Goal: Task Accomplishment & Management: Use online tool/utility

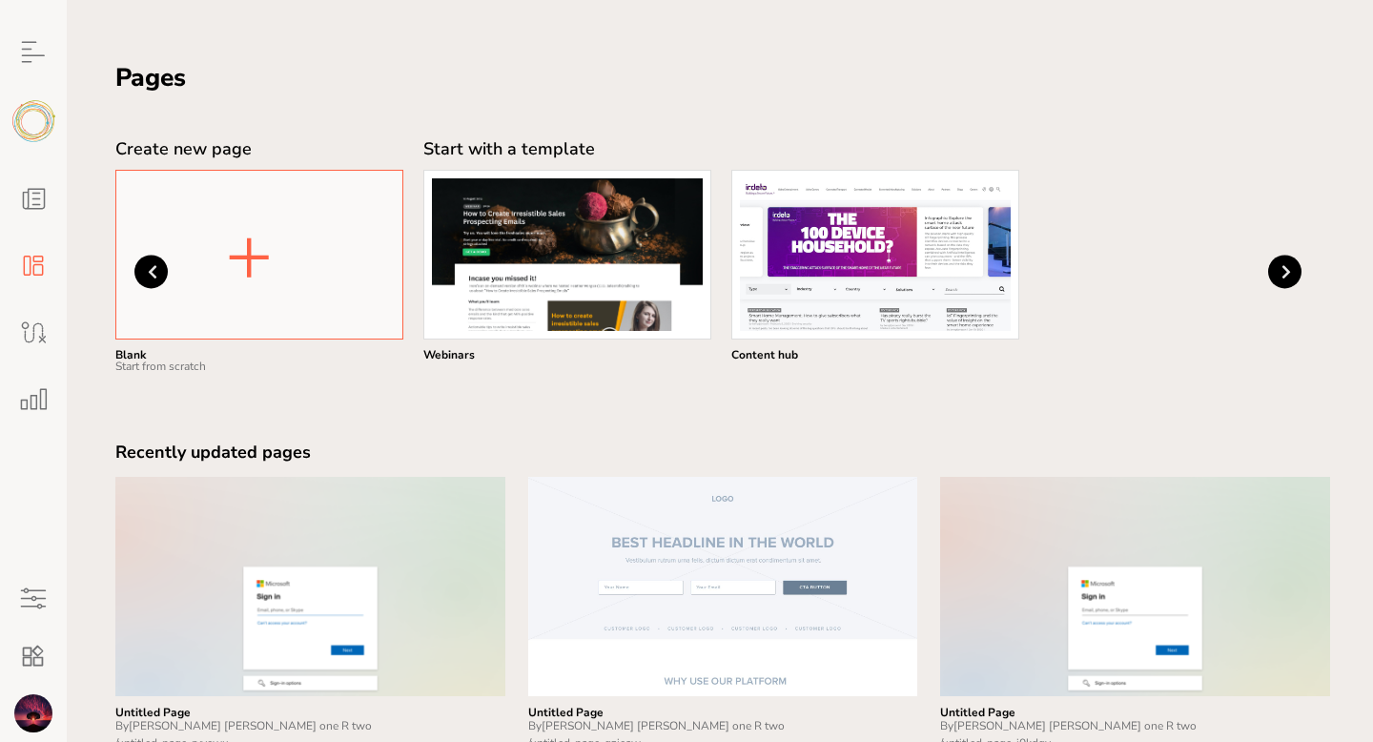
click at [254, 264] on button "+" at bounding box center [248, 254] width 67 height 99
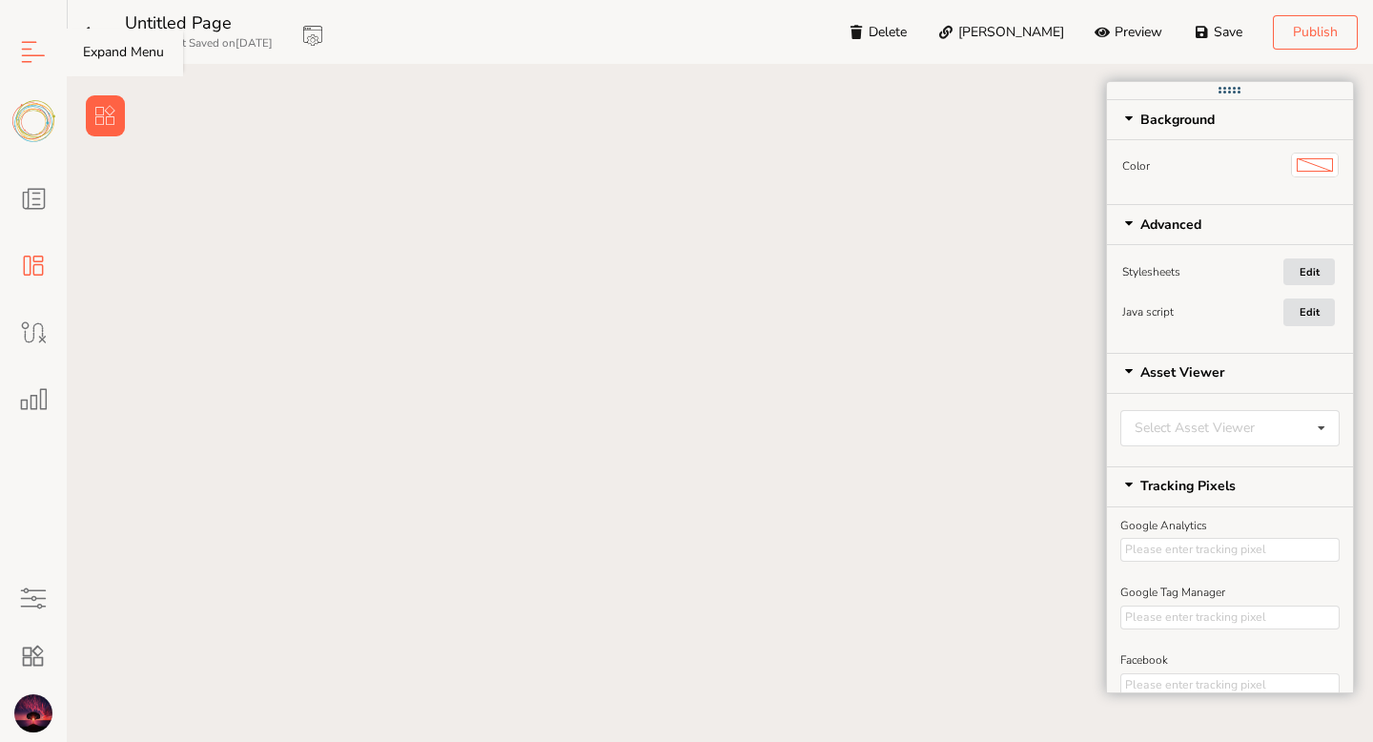
click at [30, 55] on icon at bounding box center [33, 52] width 38 height 38
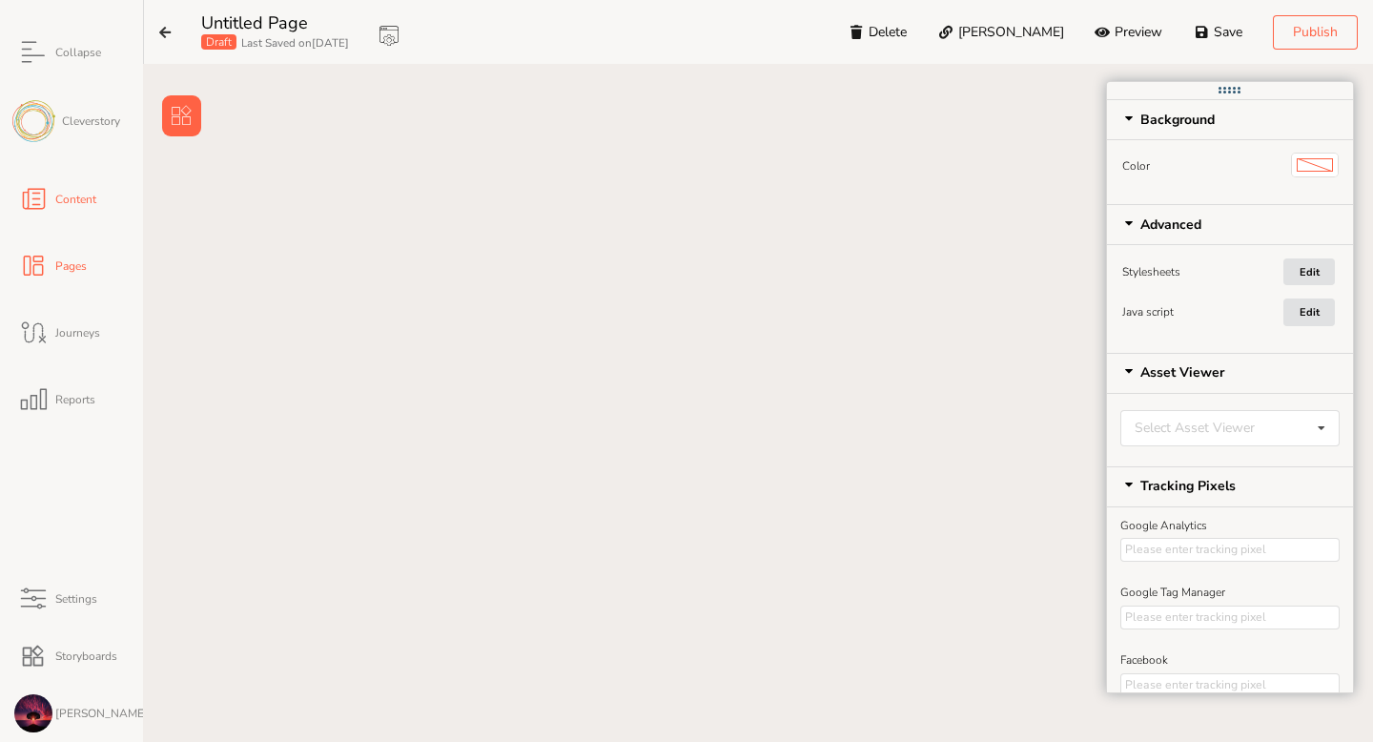
click at [69, 204] on span "Content" at bounding box center [74, 199] width 44 height 11
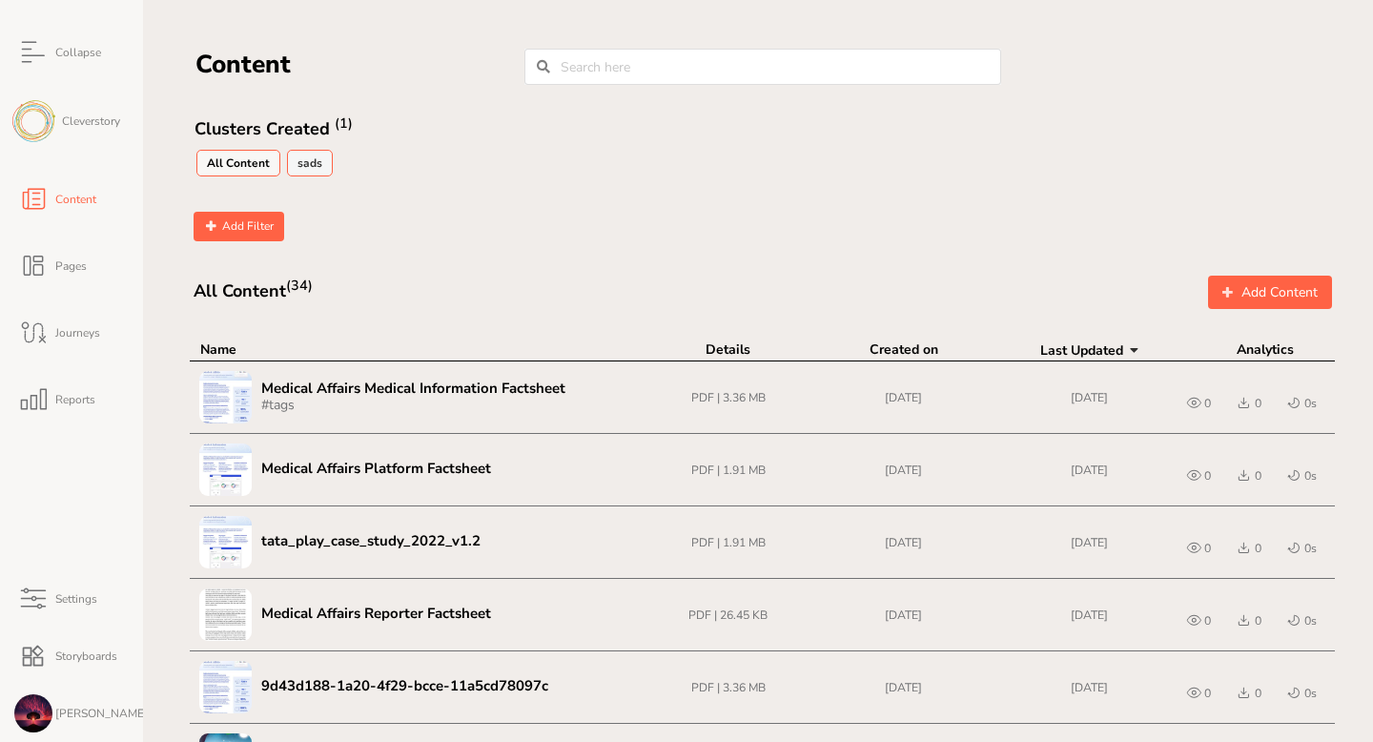
click at [308, 167] on link "sads" at bounding box center [310, 163] width 46 height 27
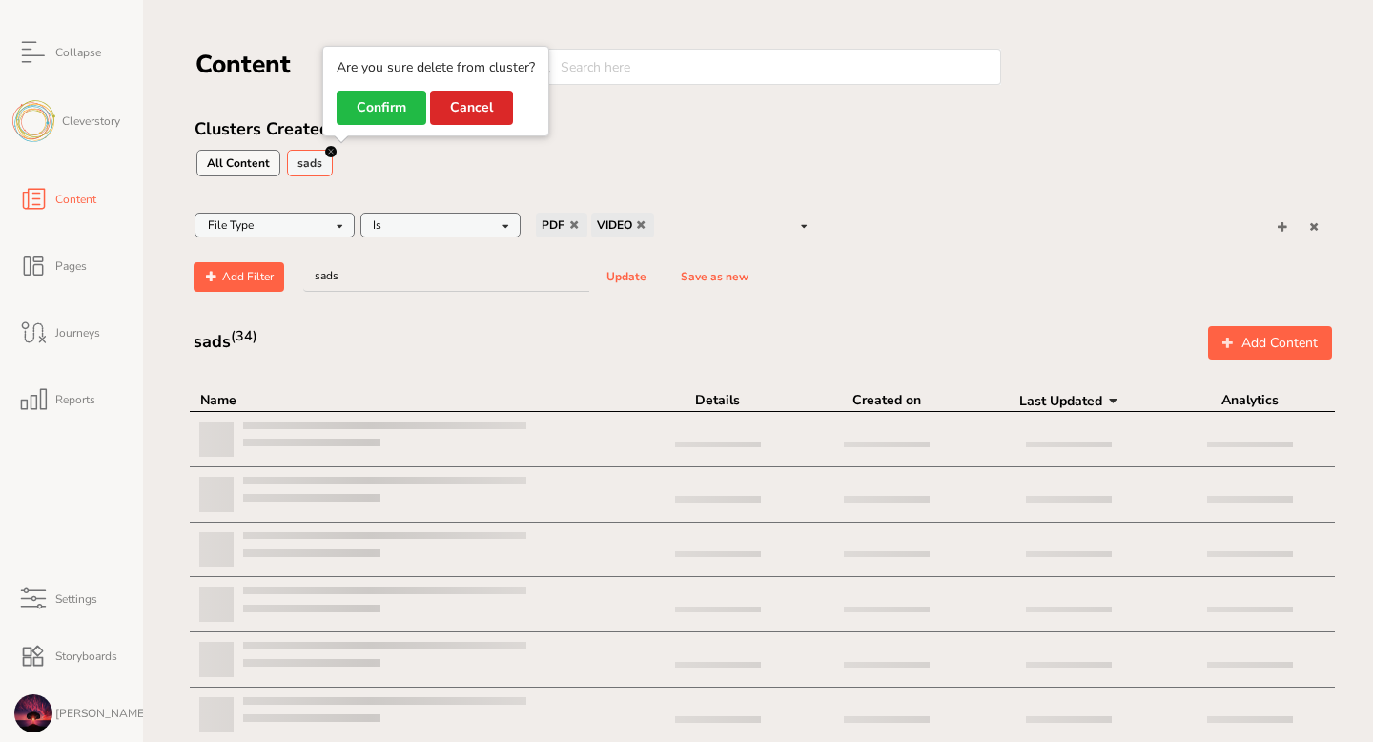
click at [337, 152] on span at bounding box center [337, 151] width 0 height 11
click at [493, 105] on button "Cancel" at bounding box center [471, 108] width 83 height 34
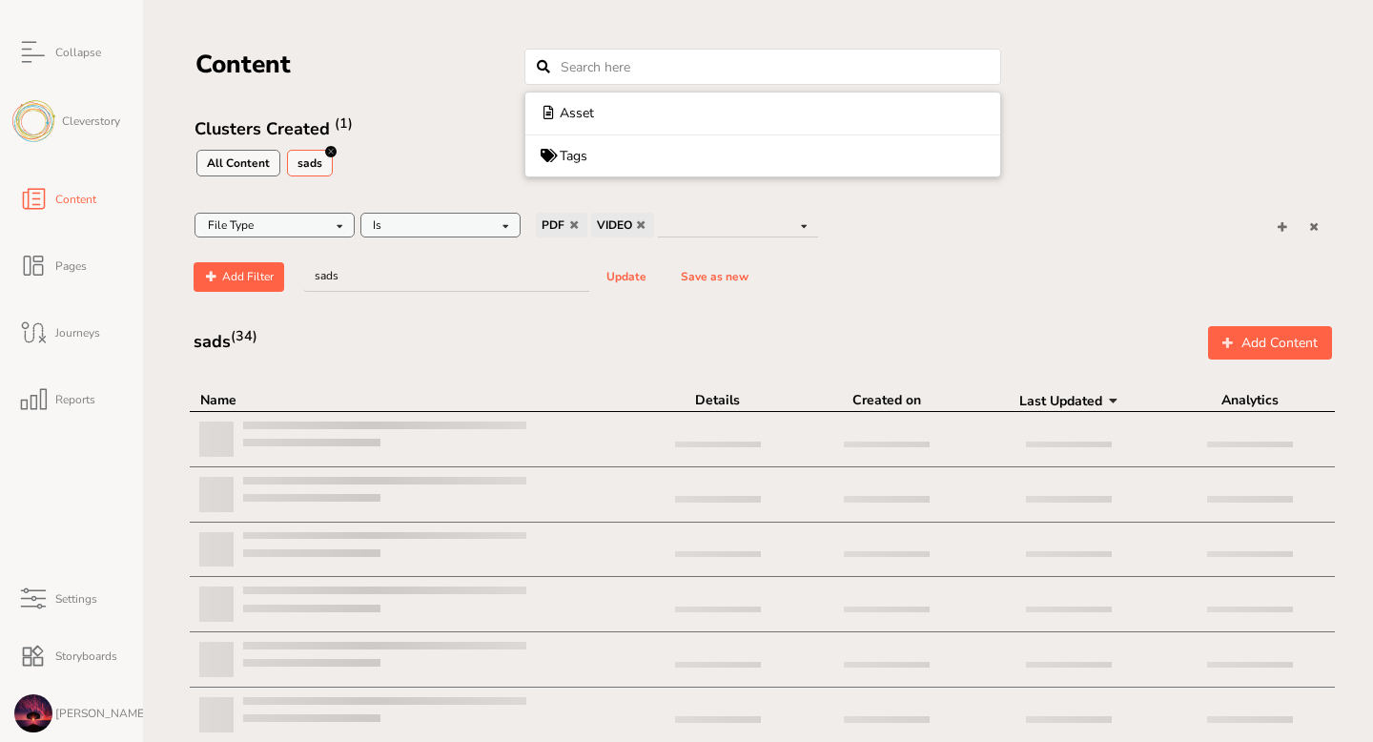
click at [589, 79] on input "text" at bounding box center [762, 67] width 477 height 36
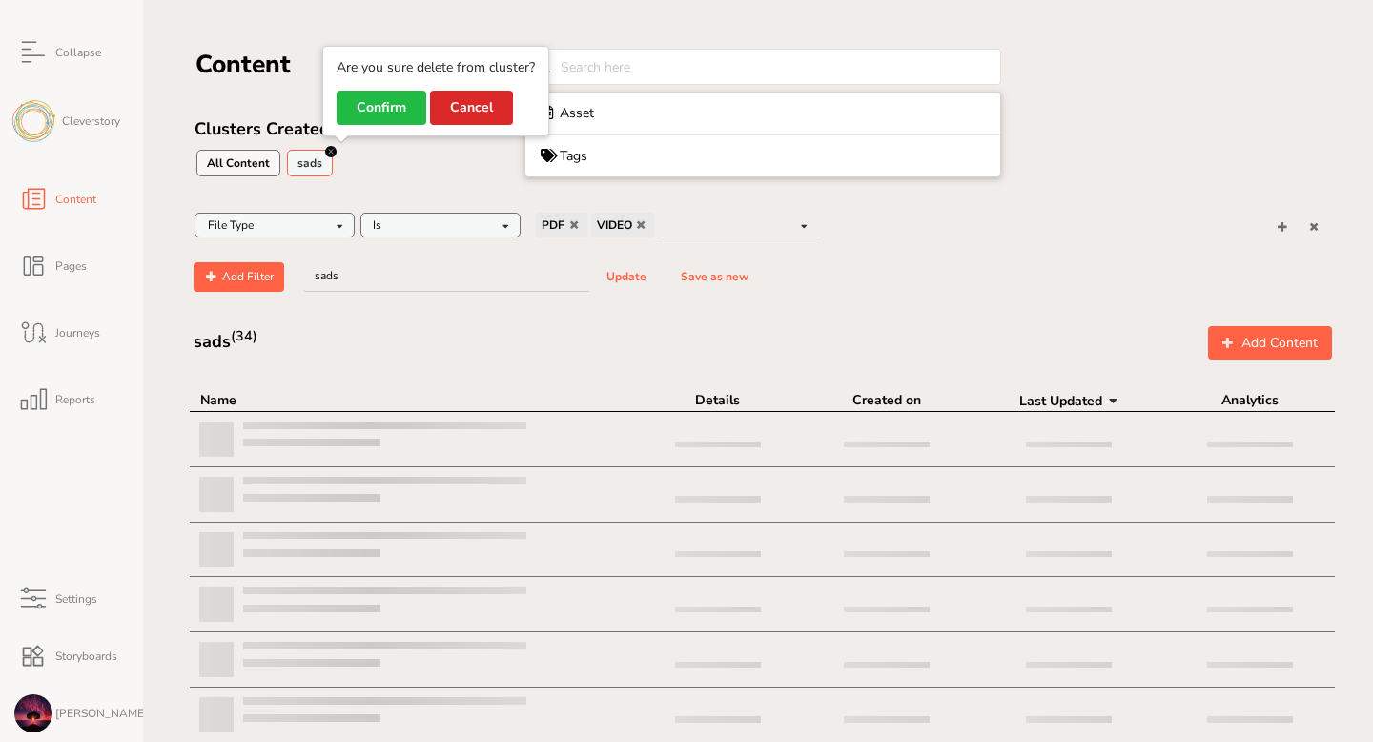
click at [337, 150] on span at bounding box center [337, 151] width 0 height 11
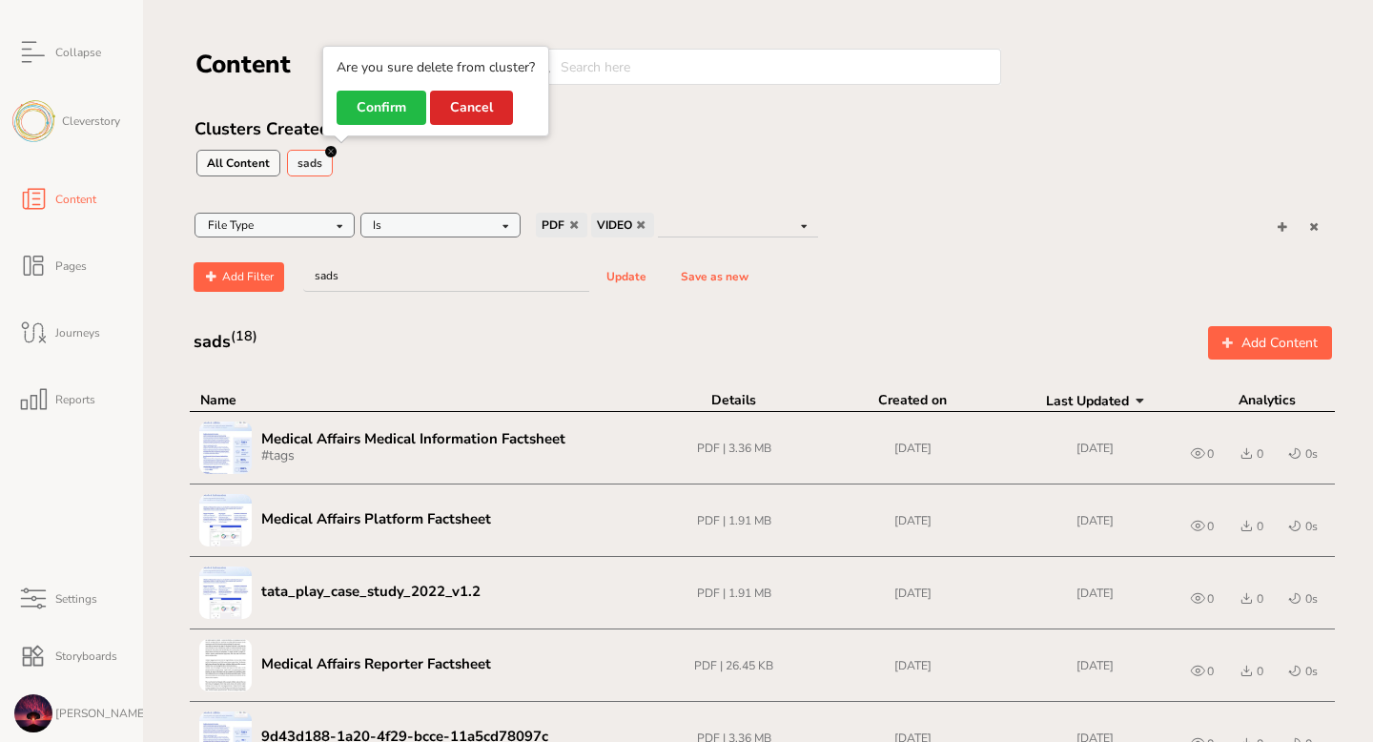
click at [337, 149] on span at bounding box center [337, 151] width 0 height 11
click at [496, 105] on button "Cancel" at bounding box center [471, 108] width 83 height 34
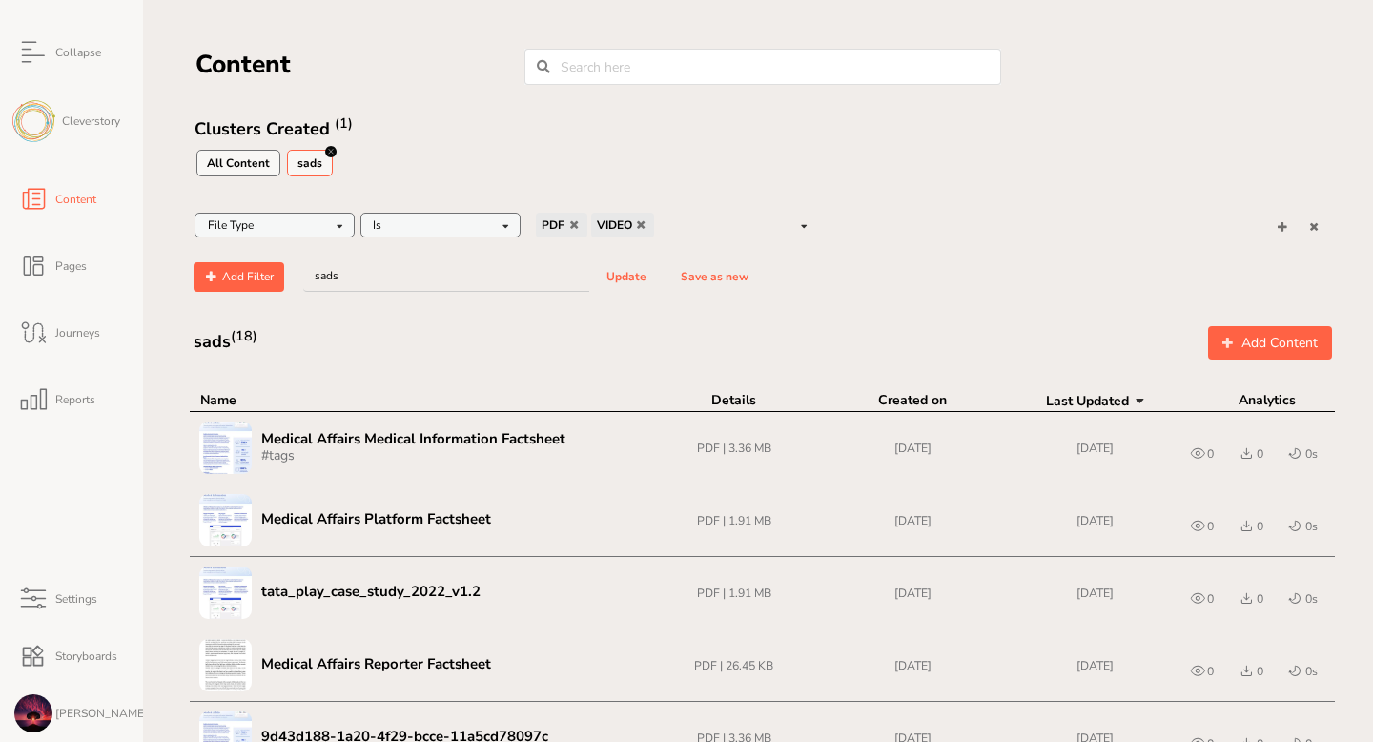
click at [286, 232] on input "text" at bounding box center [275, 227] width 158 height 26
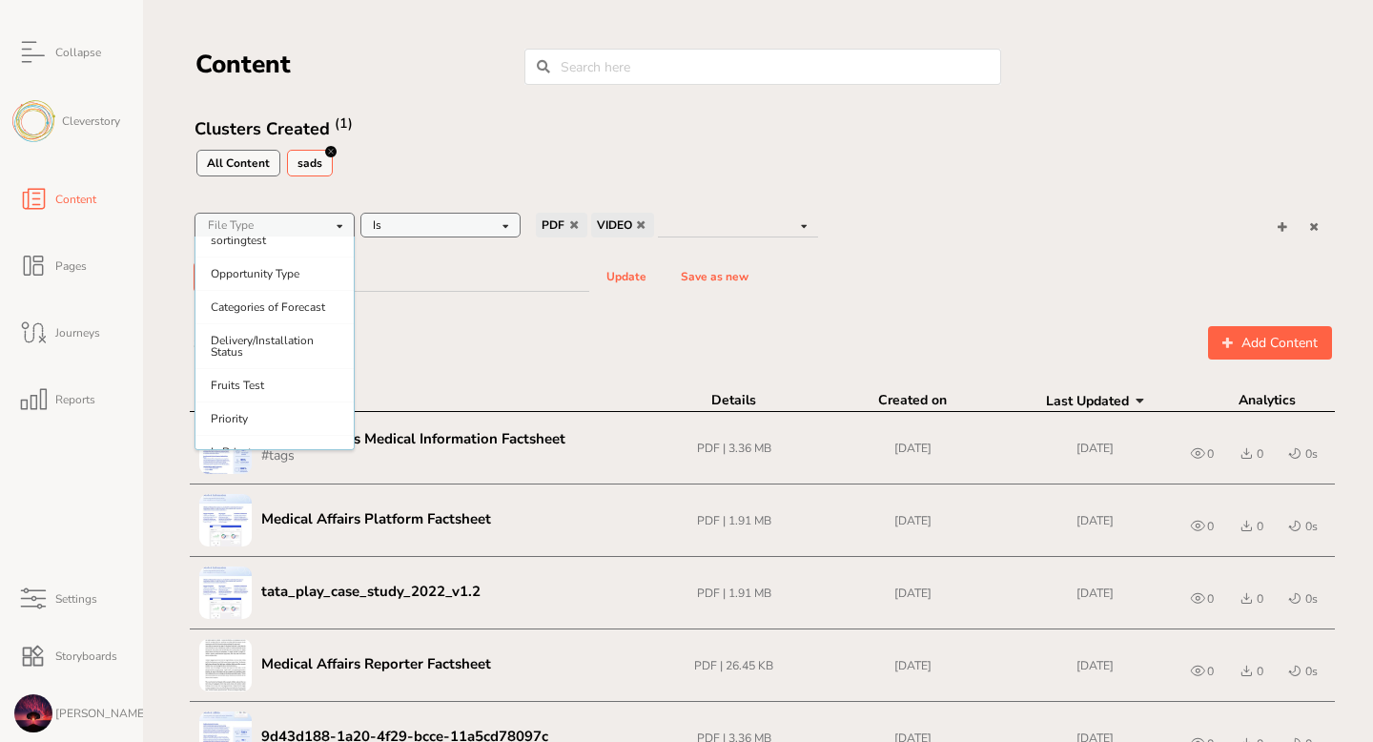
scroll to position [520, 0]
click at [427, 273] on input "sads" at bounding box center [446, 277] width 286 height 30
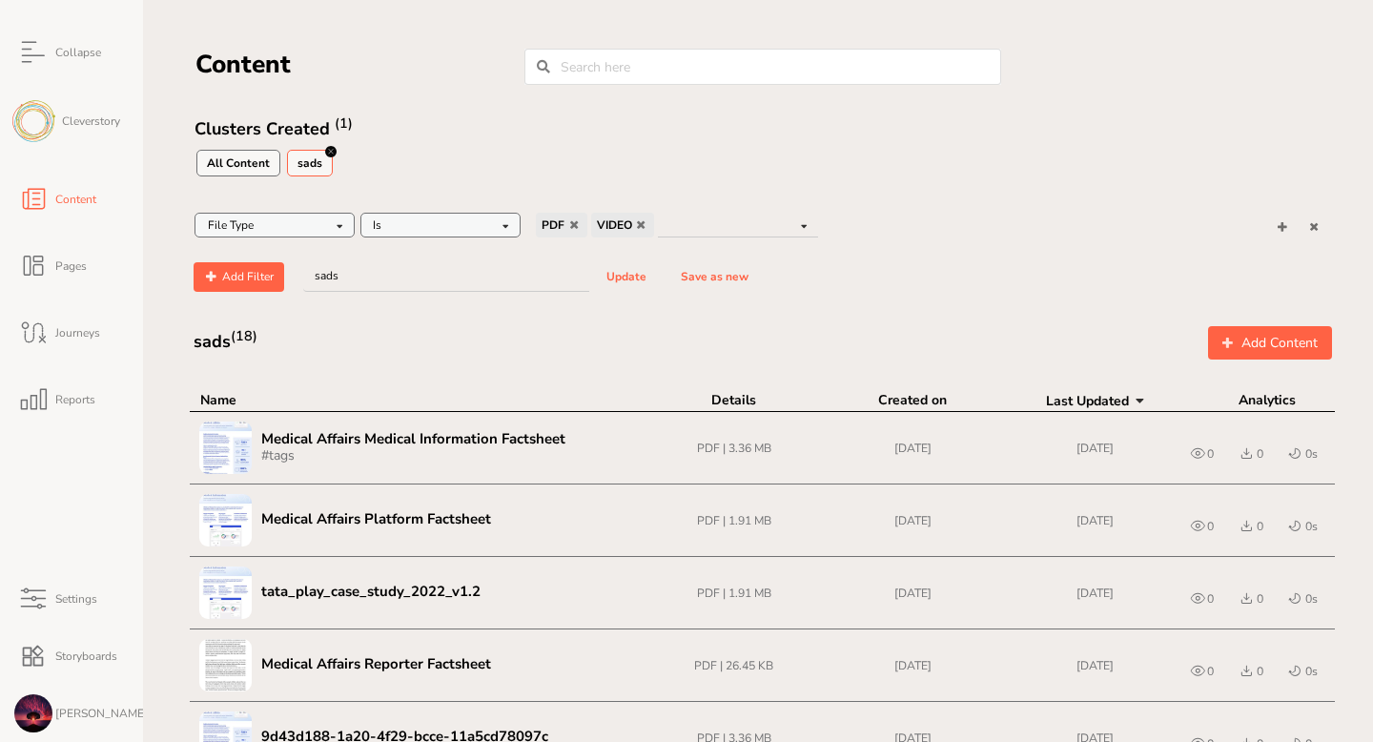
click at [306, 230] on input "text" at bounding box center [275, 227] width 158 height 26
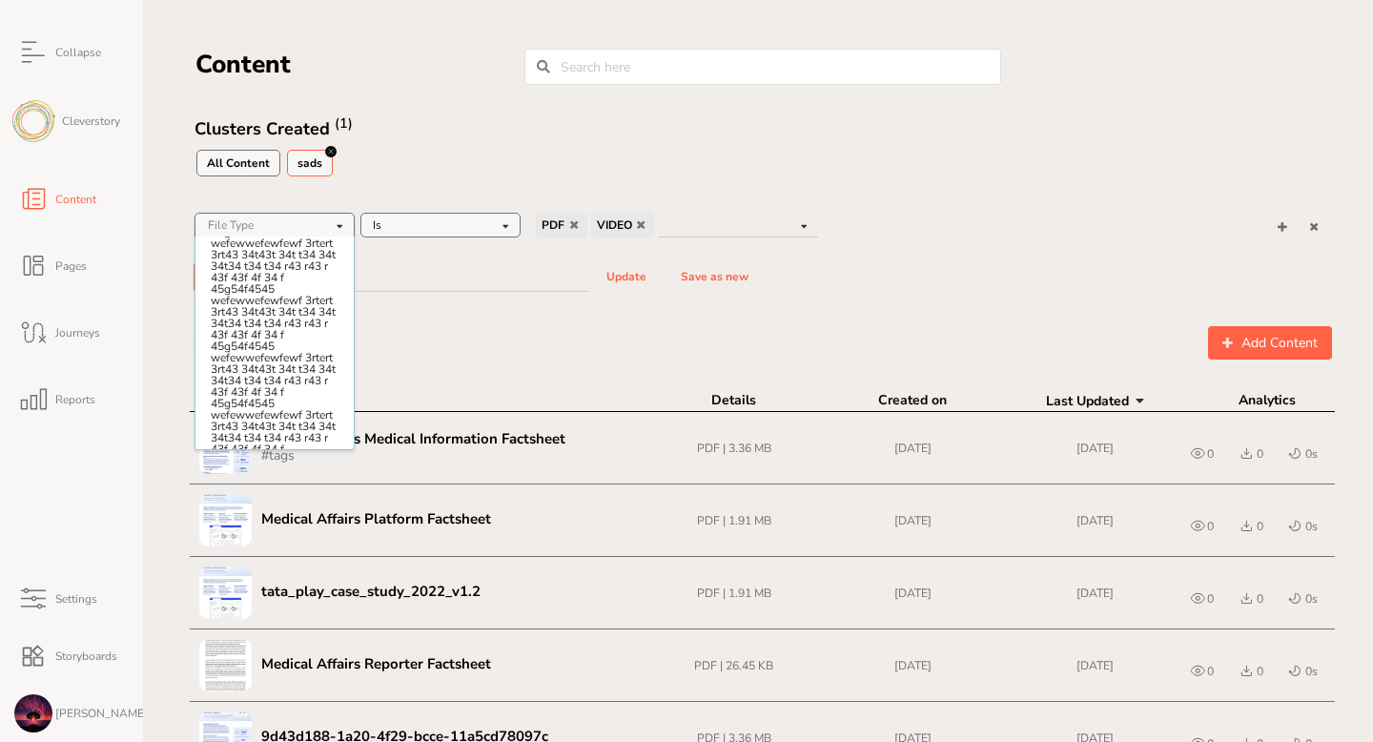
scroll to position [1777, 0]
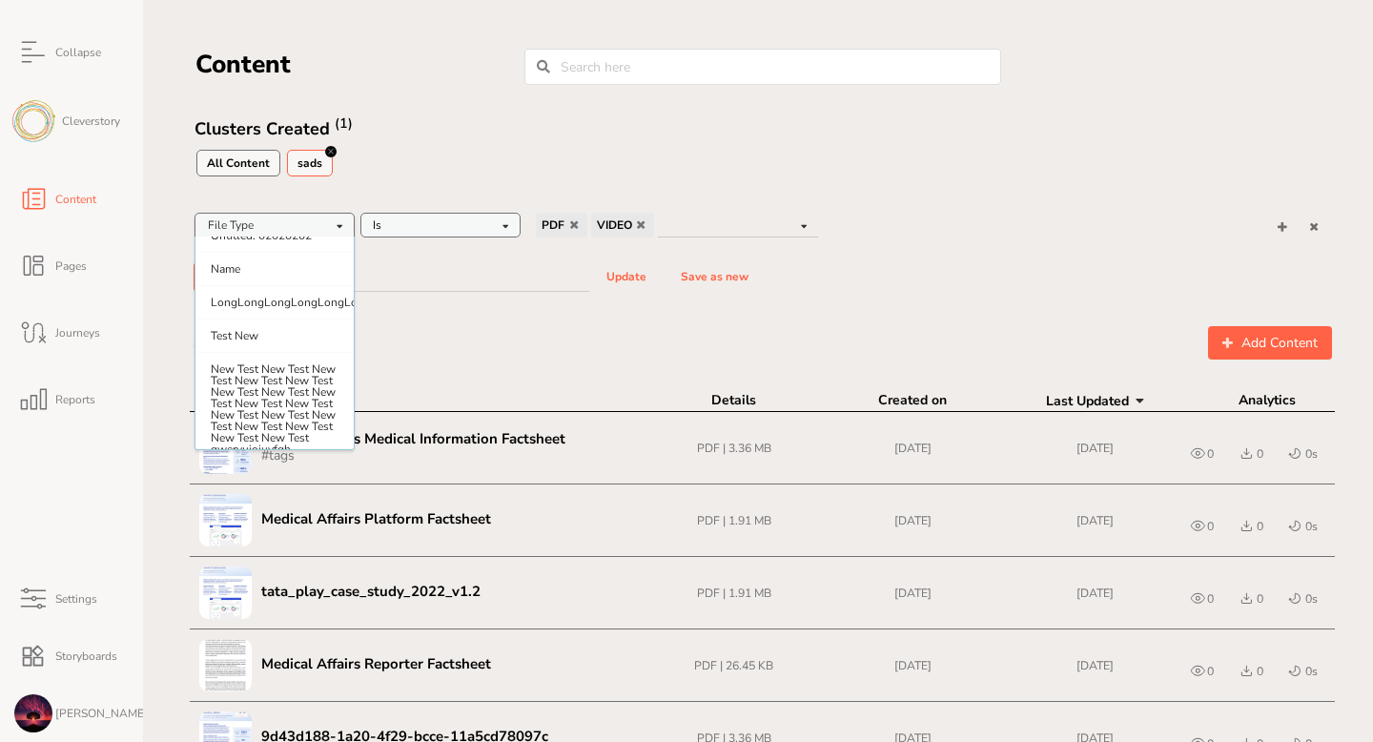
click at [482, 225] on div "Is Is Is Not Is Empty Is Not Empty" at bounding box center [440, 225] width 160 height 25
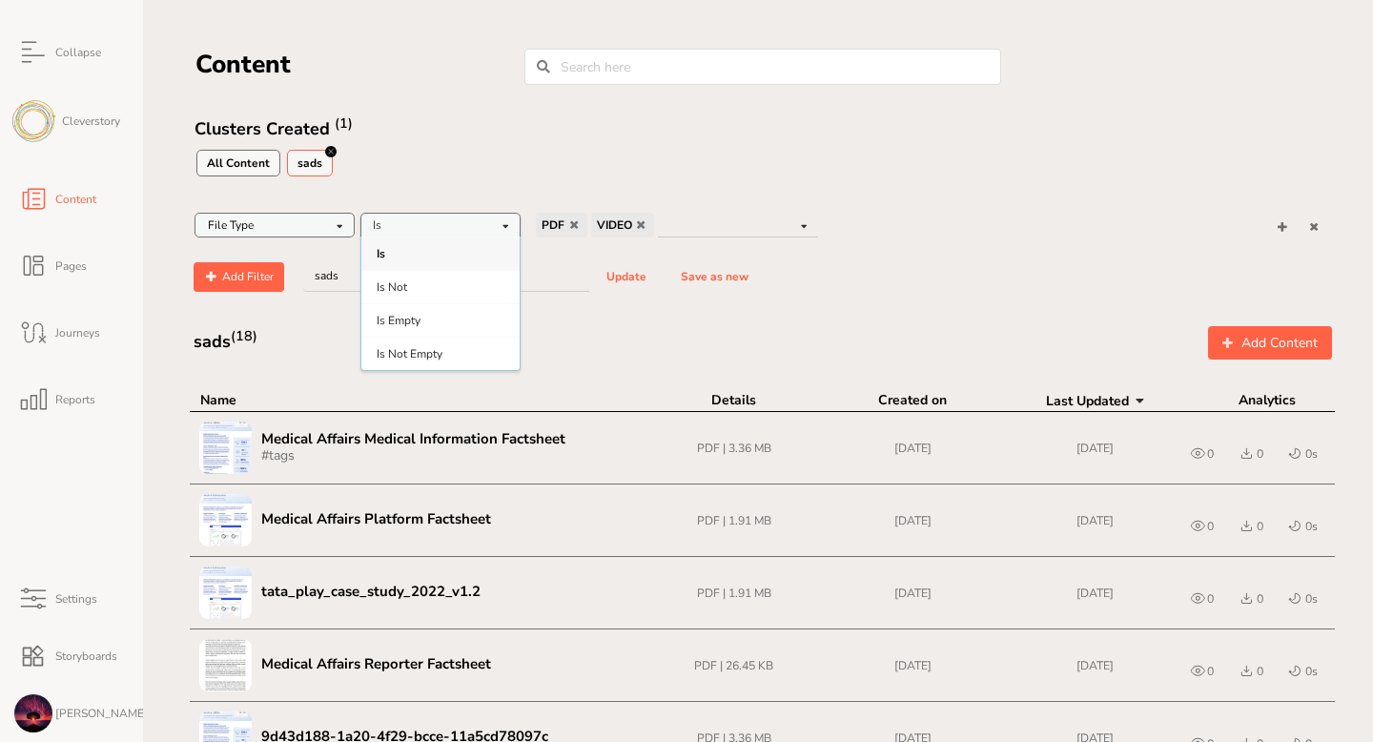
click at [537, 196] on div "File Type Asset File Type Tags Countries மாநிலம் Alphabets States new Deleting …" at bounding box center [762, 219] width 1163 height 51
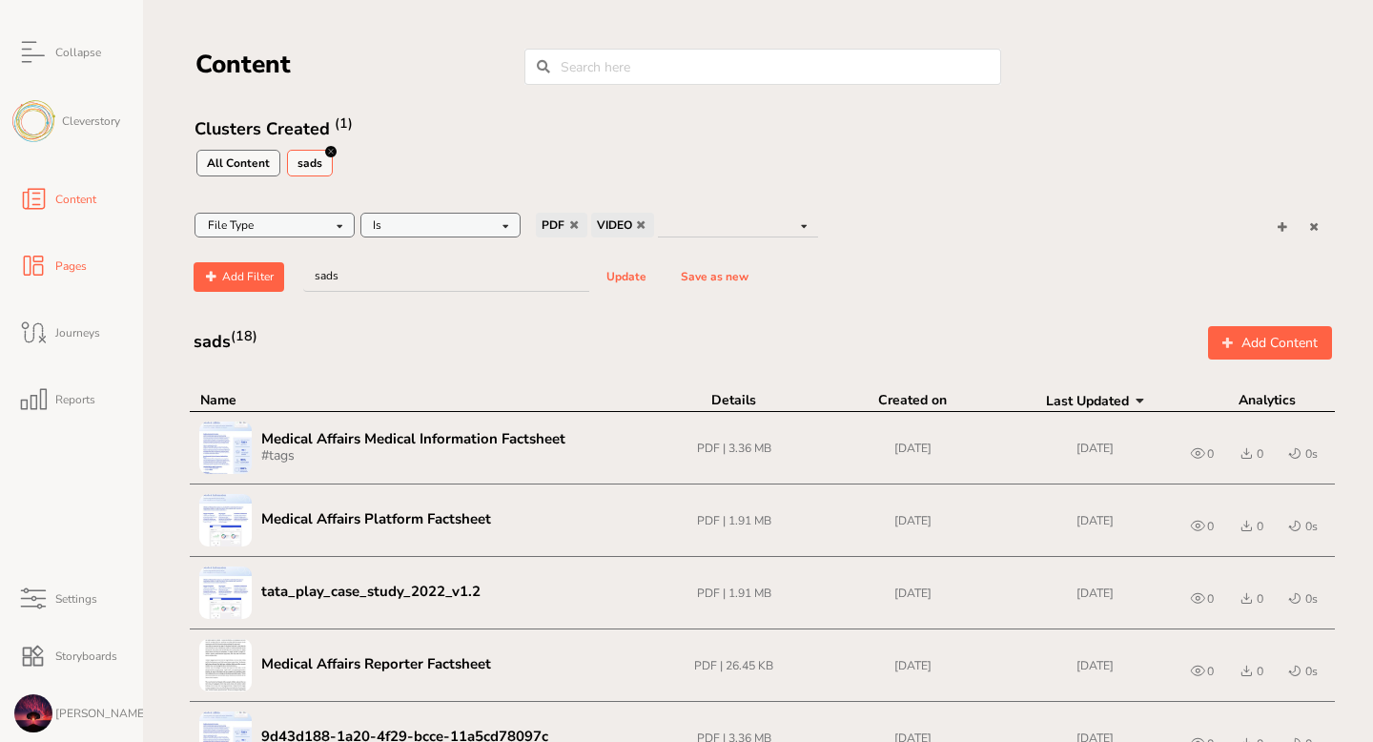
click at [60, 266] on span "Pages" at bounding box center [69, 265] width 34 height 11
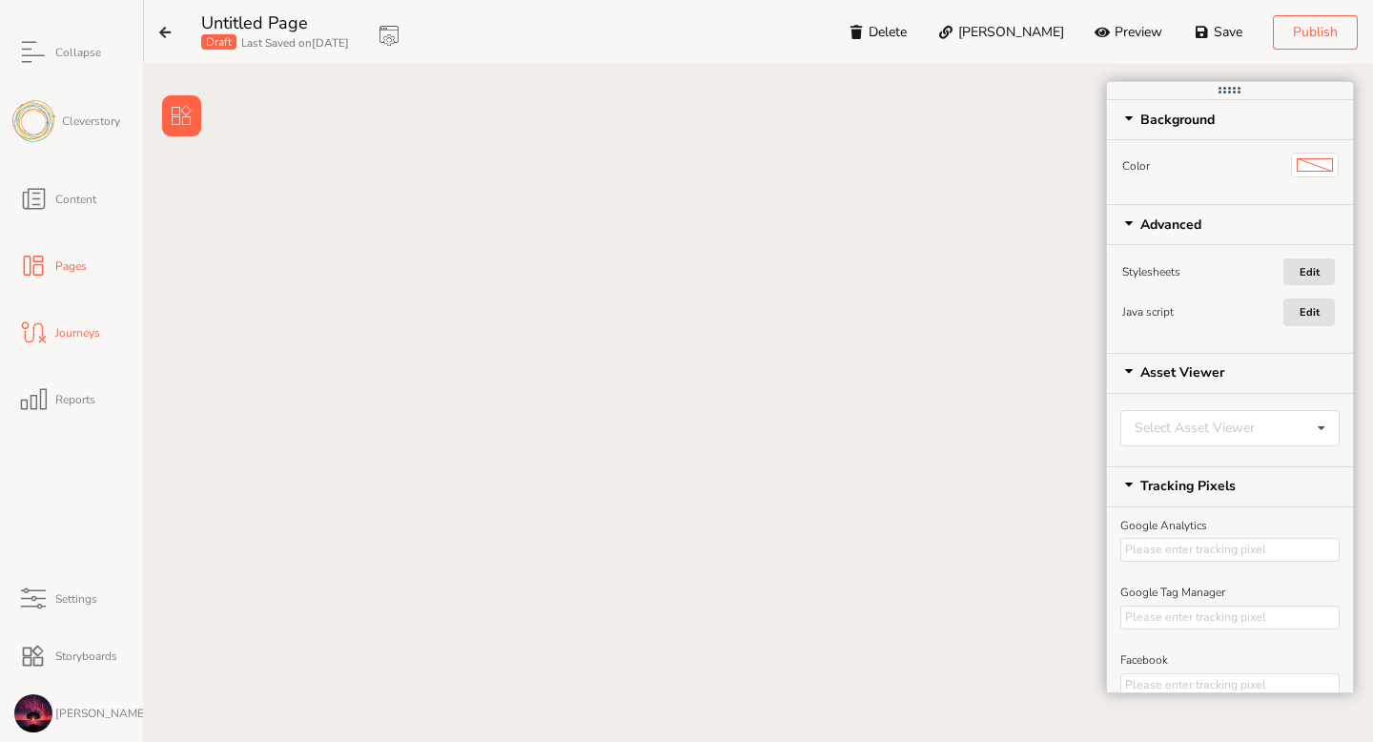
click at [61, 330] on span "Journeys" at bounding box center [76, 332] width 48 height 11
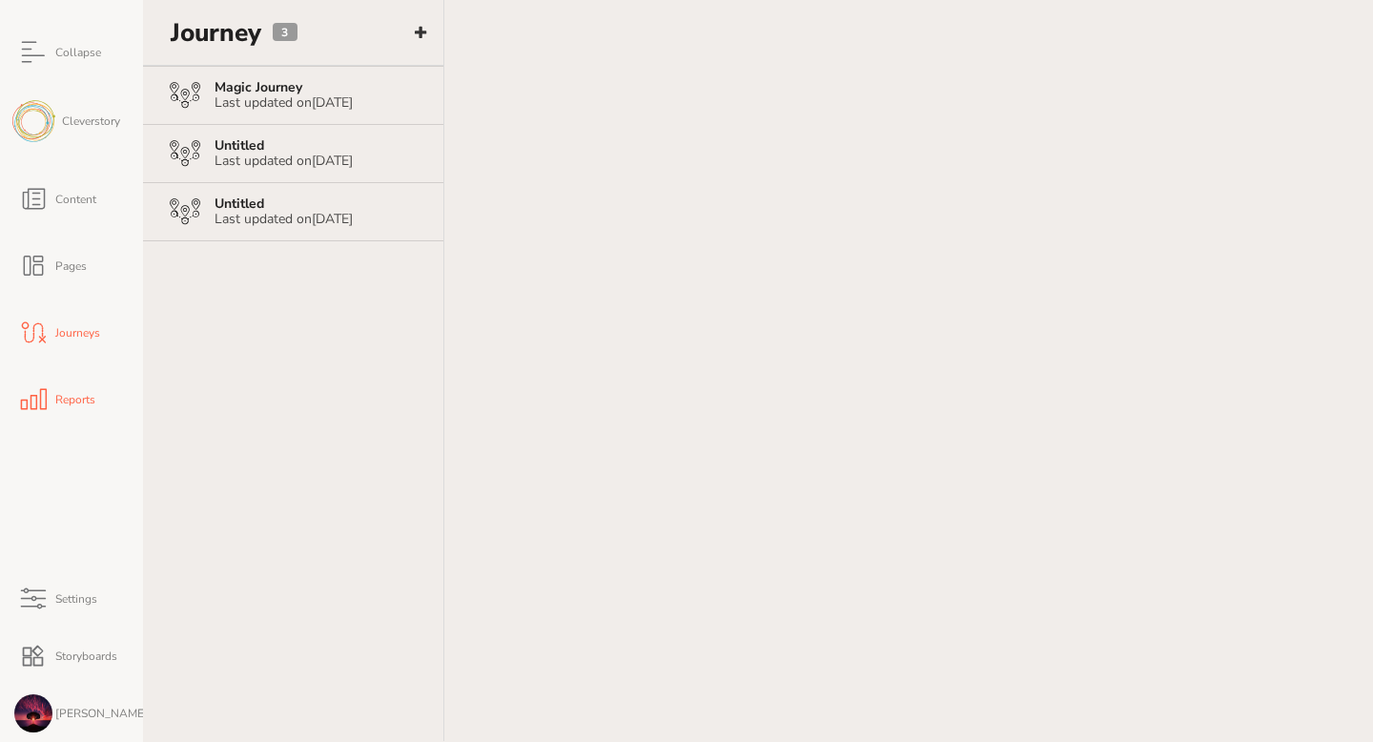
click at [65, 407] on link "Reports" at bounding box center [71, 399] width 143 height 67
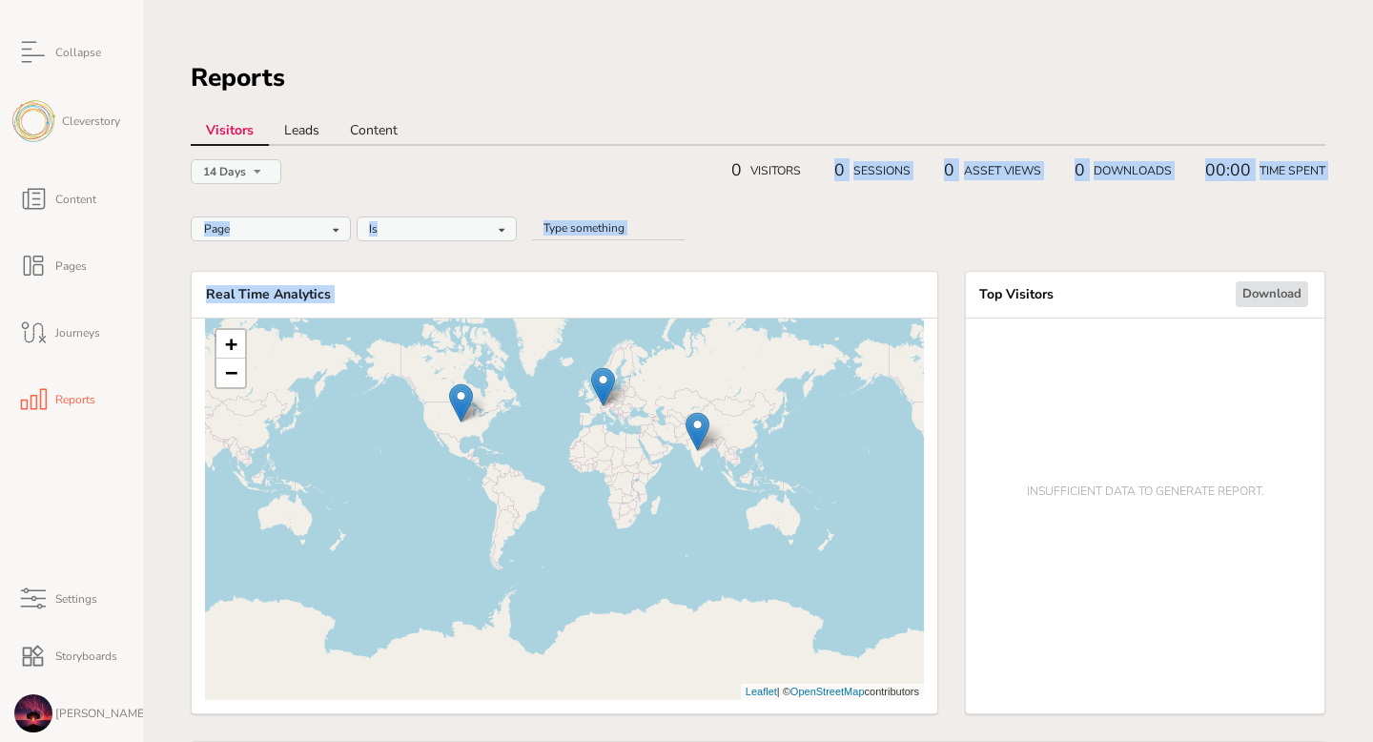
drag, startPoint x: 796, startPoint y: 235, endPoint x: 809, endPoint y: 168, distance: 68.1
click at [295, 143] on link "Leads" at bounding box center [302, 131] width 66 height 29
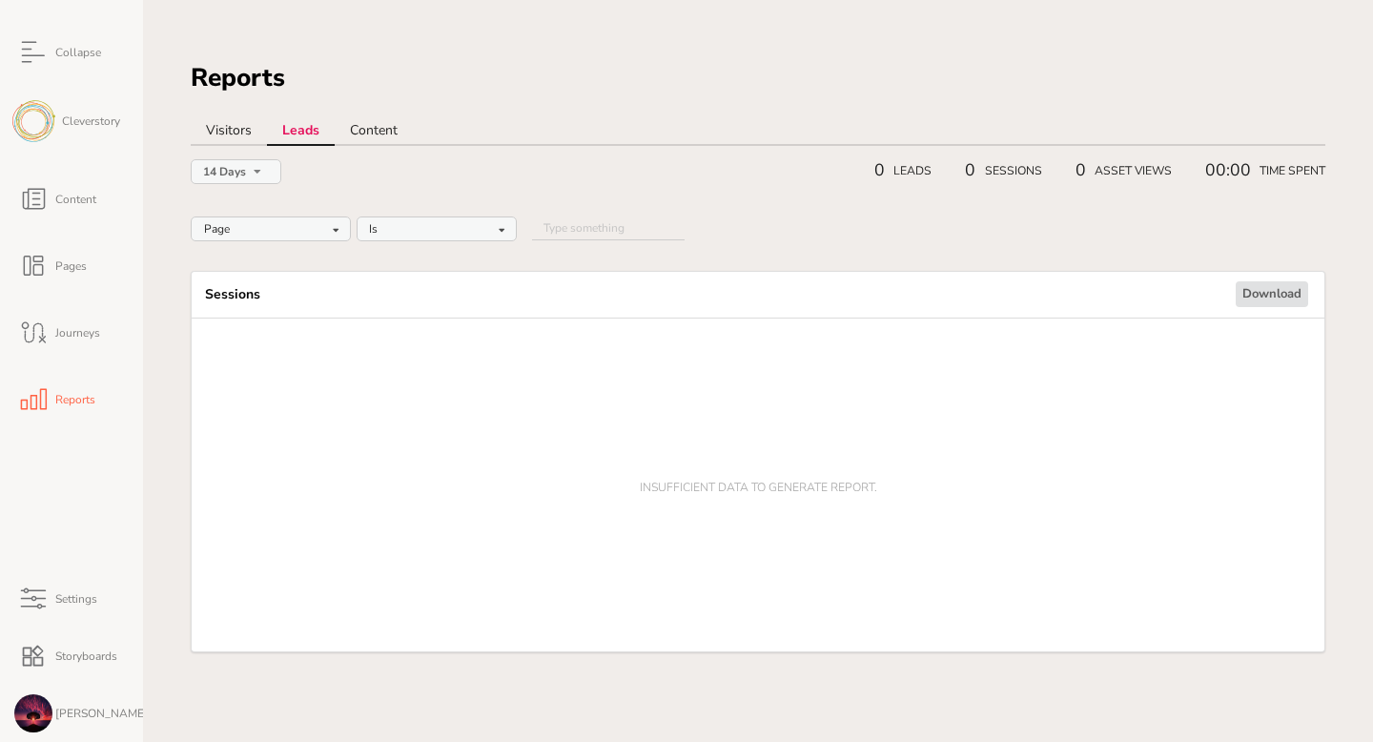
click at [384, 137] on link "Content" at bounding box center [374, 131] width 78 height 29
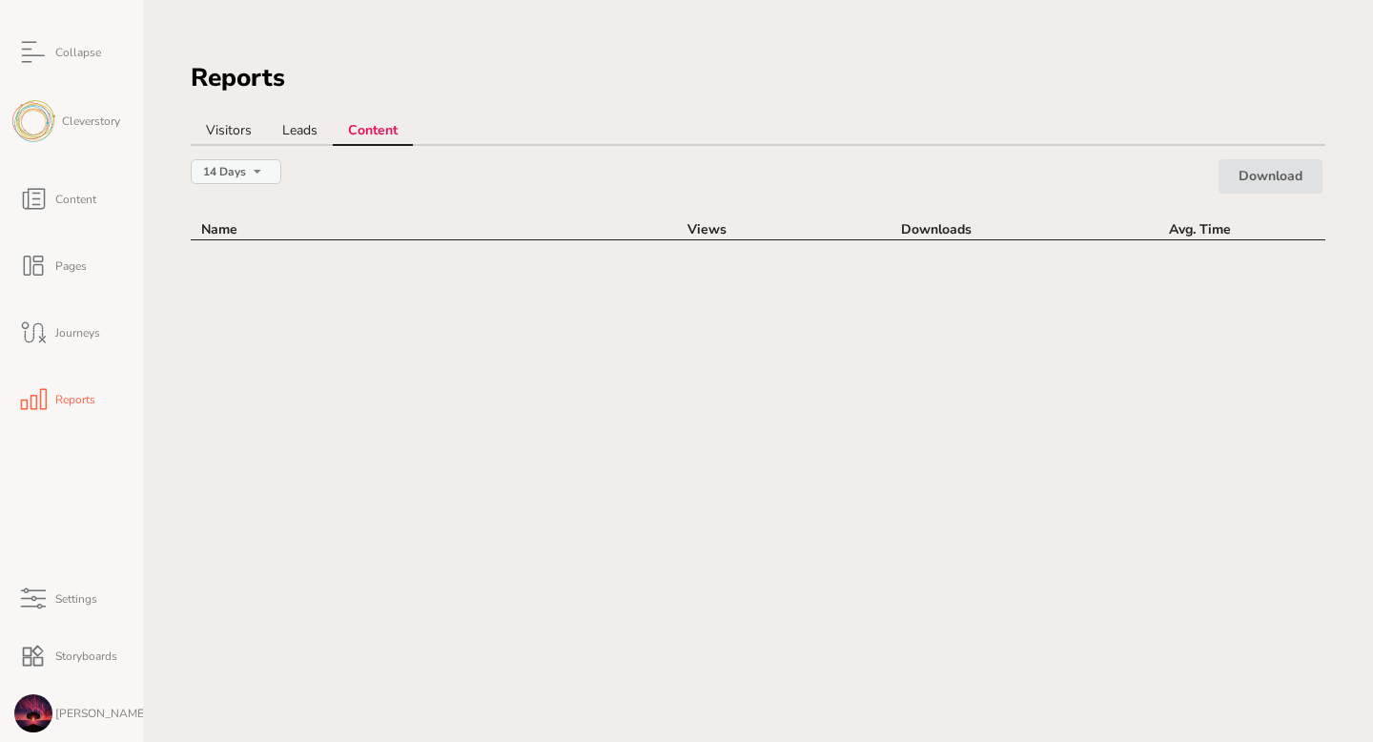
click at [242, 131] on link "Visitors" at bounding box center [229, 131] width 76 height 29
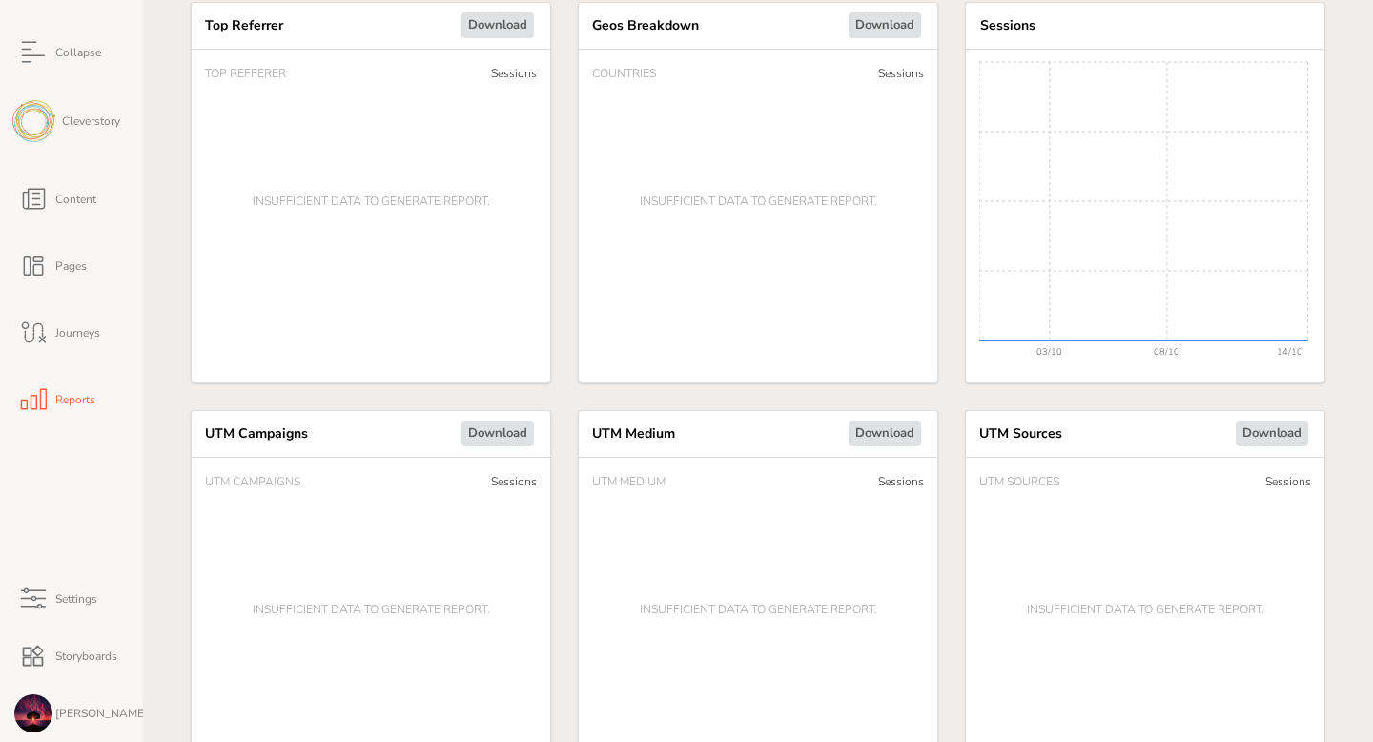
scroll to position [868, 0]
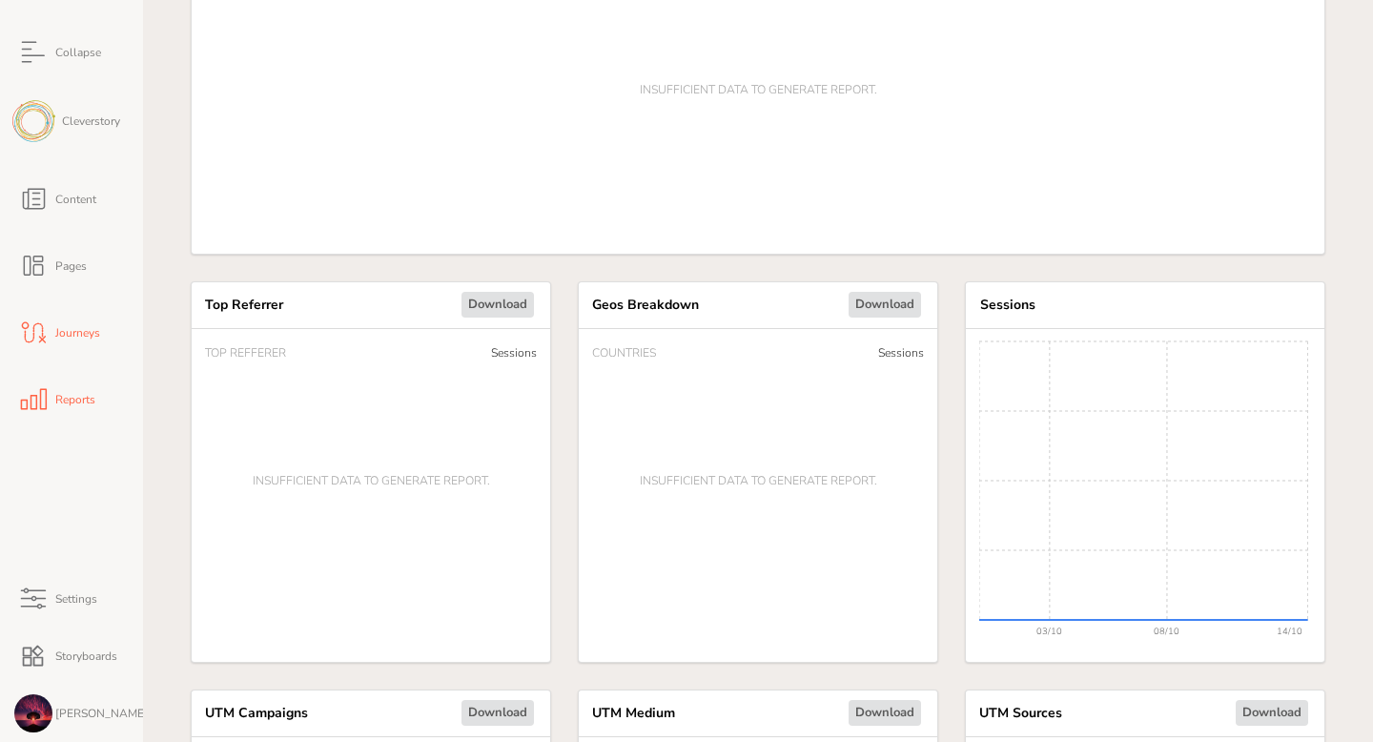
click at [71, 337] on span "Journeys" at bounding box center [76, 332] width 48 height 11
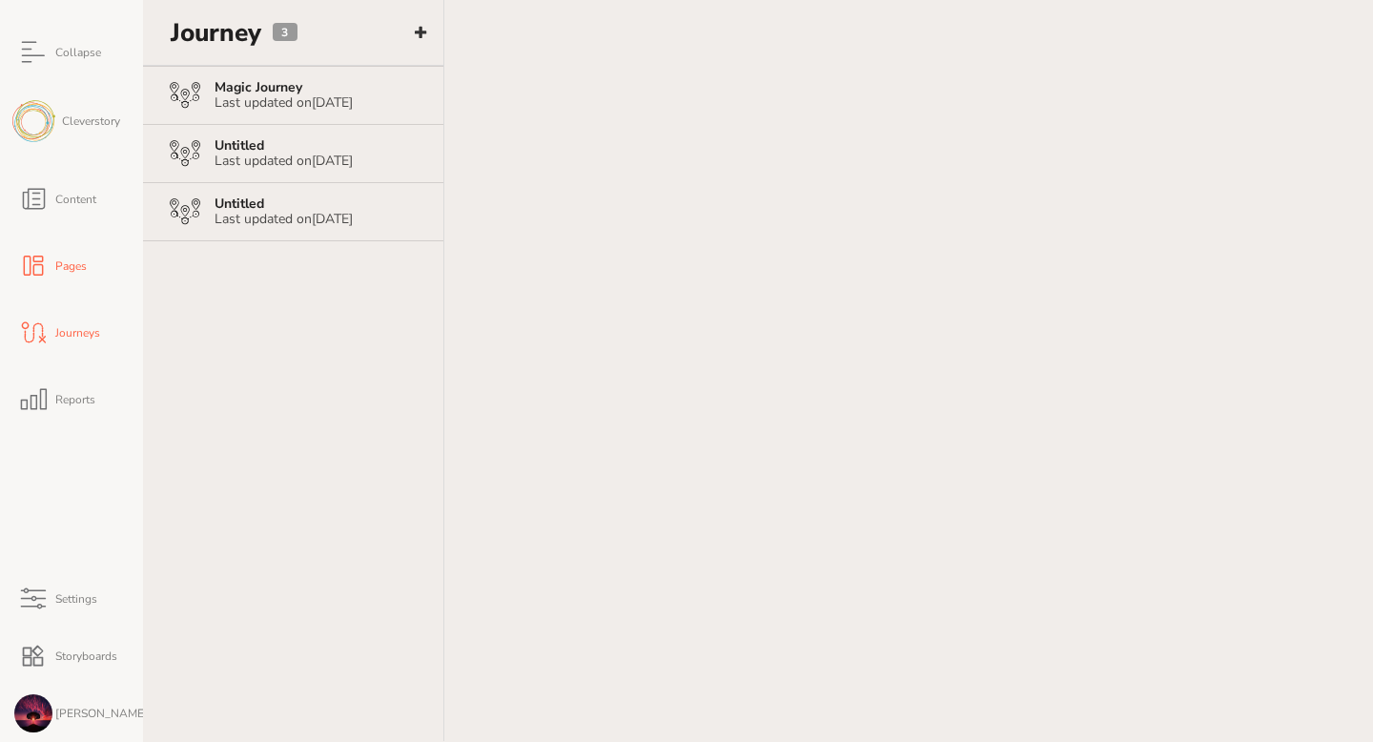
click at [68, 282] on link "Pages" at bounding box center [71, 266] width 143 height 67
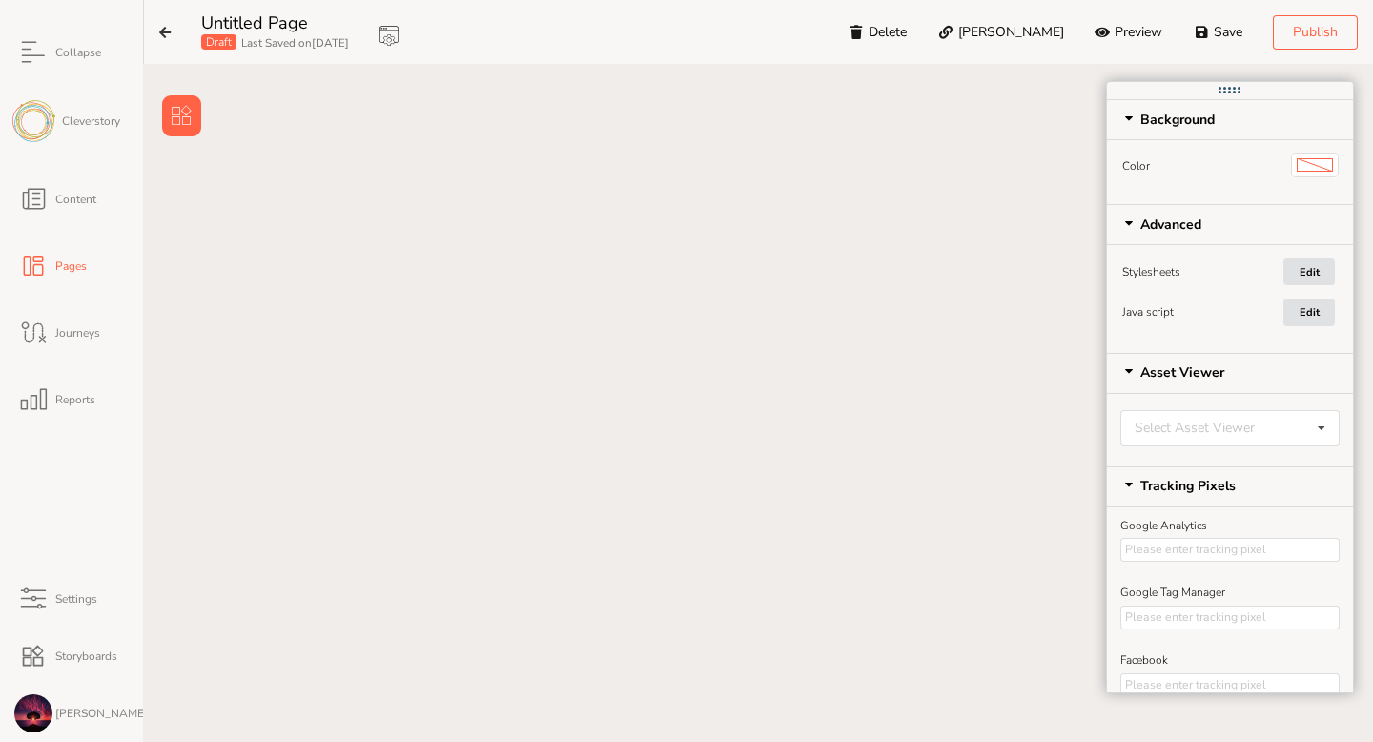
scroll to position [155, 0]
click at [85, 115] on span "Cleverstory" at bounding box center [88, 120] width 66 height 11
click at [51, 191] on icon at bounding box center [33, 199] width 38 height 38
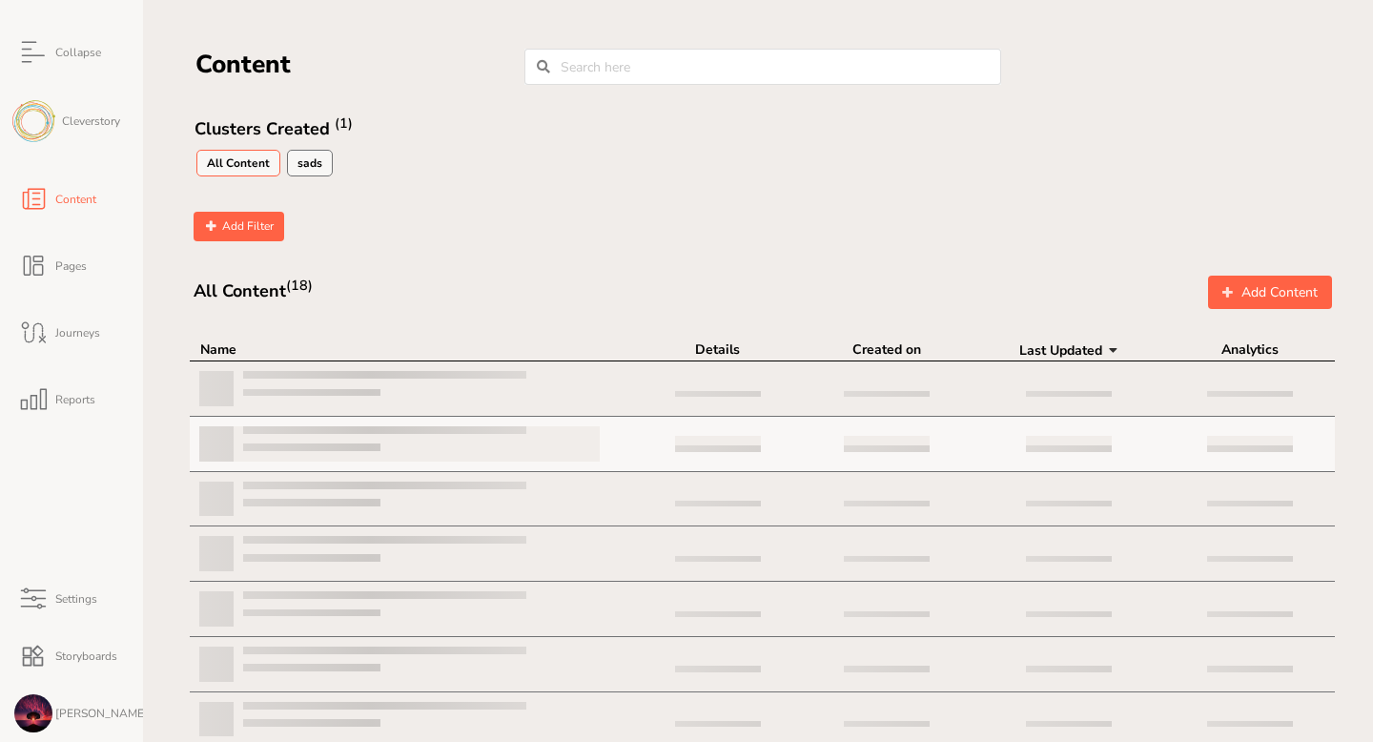
scroll to position [90, 0]
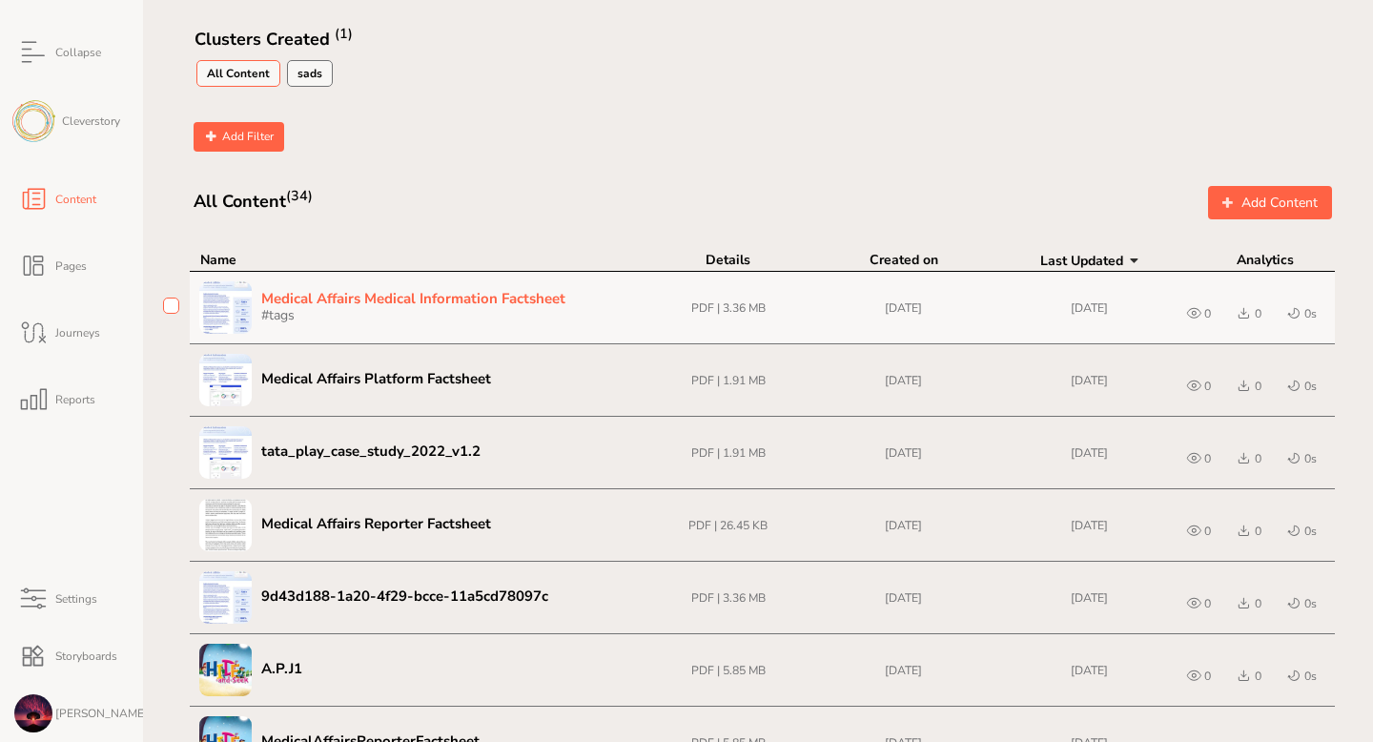
click at [296, 289] on span "Medical Affairs Medical Information Factsheet" at bounding box center [413, 298] width 304 height 19
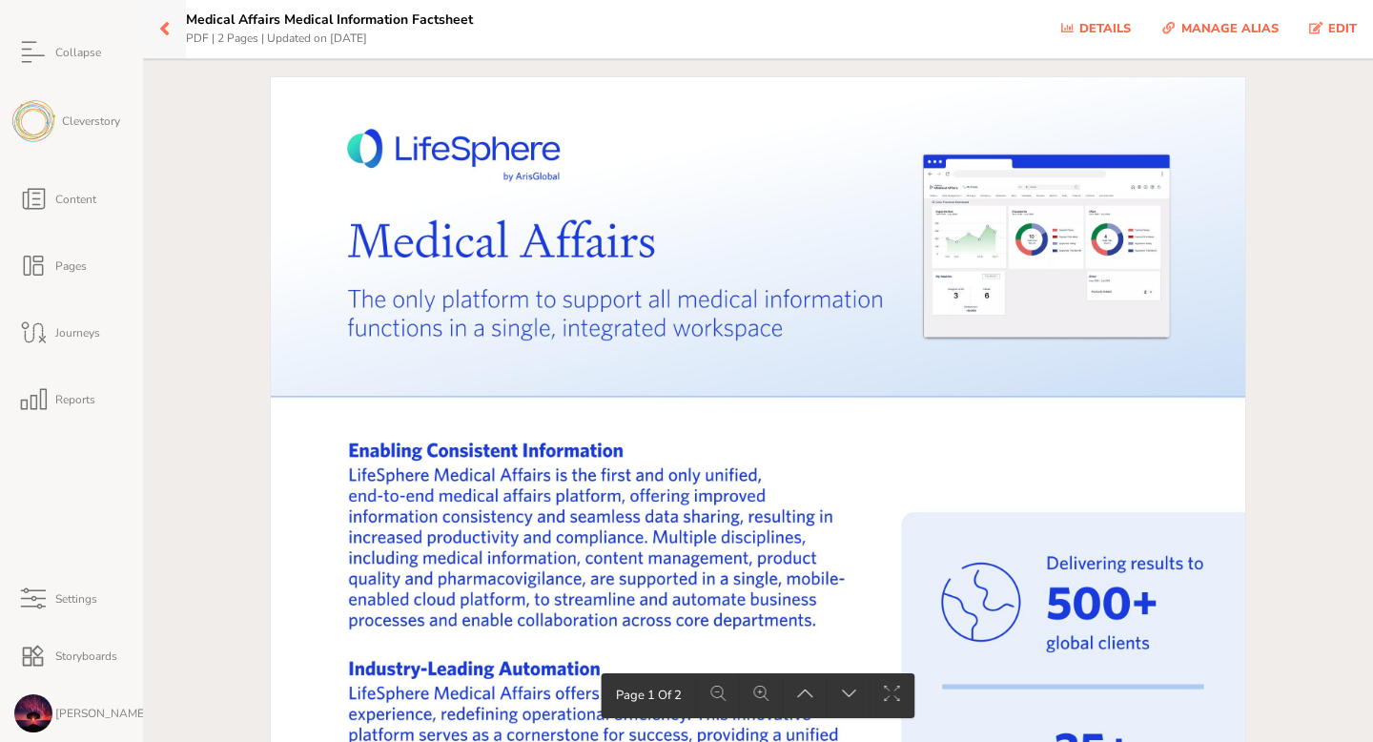
click at [162, 30] on icon at bounding box center [164, 29] width 10 height 22
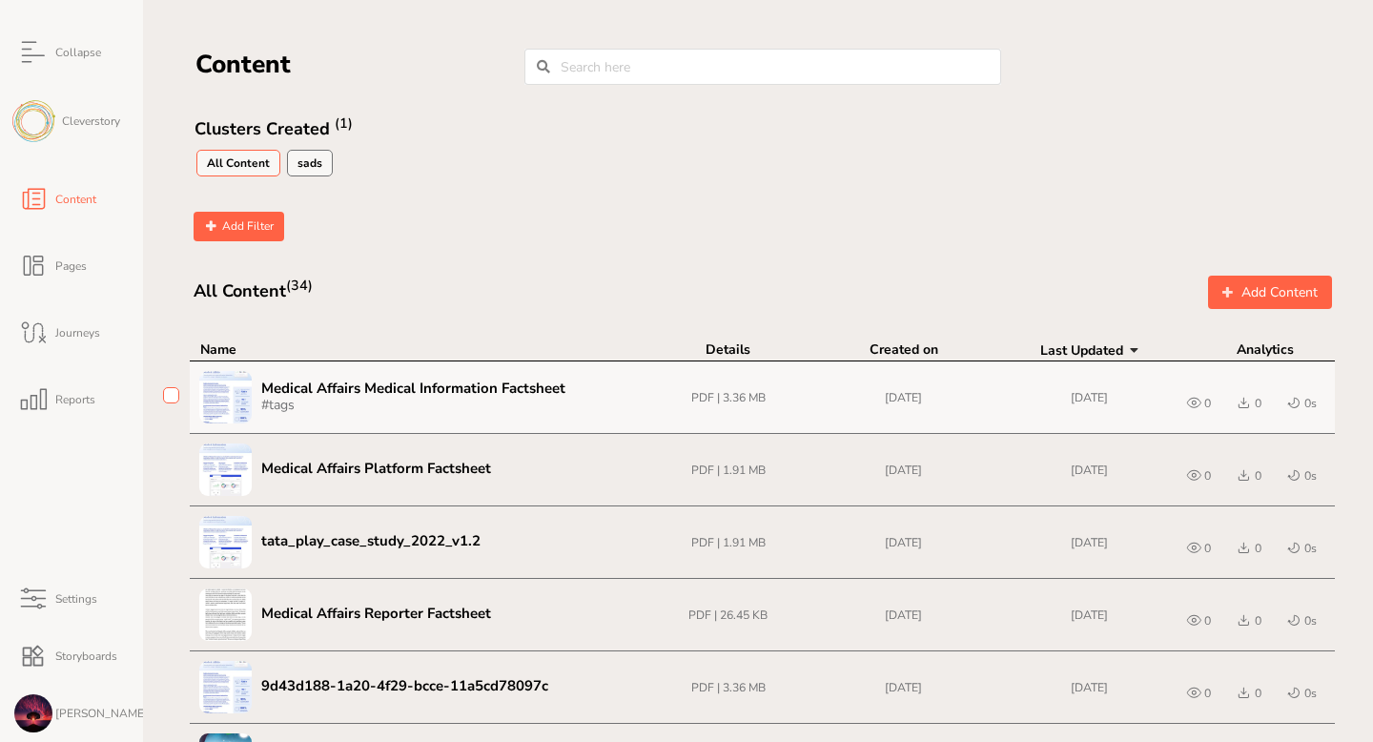
click at [432, 374] on h4 "Medical Affairs Medical Information Factsheet … # tags" at bounding box center [405, 396] width 412 height 54
checkbox input "true"
click at [430, 395] on span "Medical Affairs Medical Information Factsheet" at bounding box center [413, 387] width 304 height 19
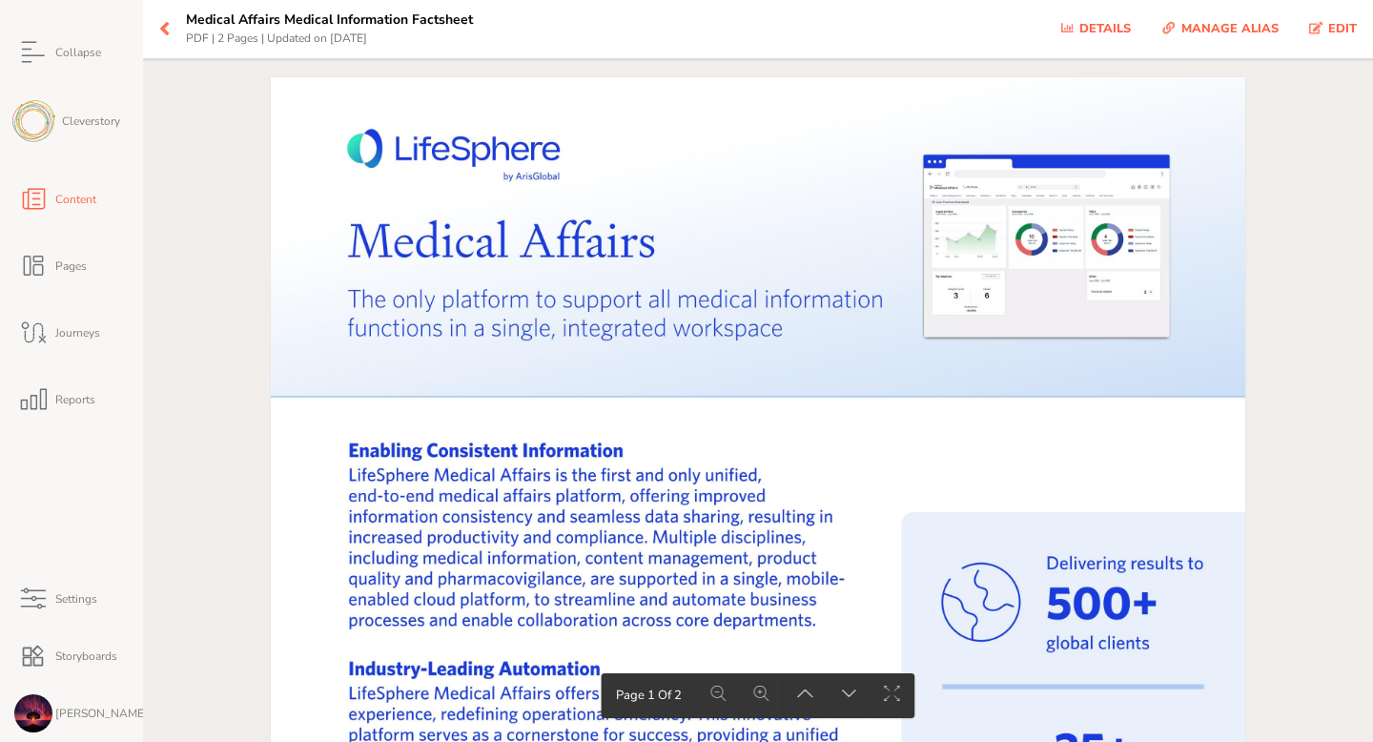
click at [64, 219] on link "Content" at bounding box center [71, 199] width 143 height 67
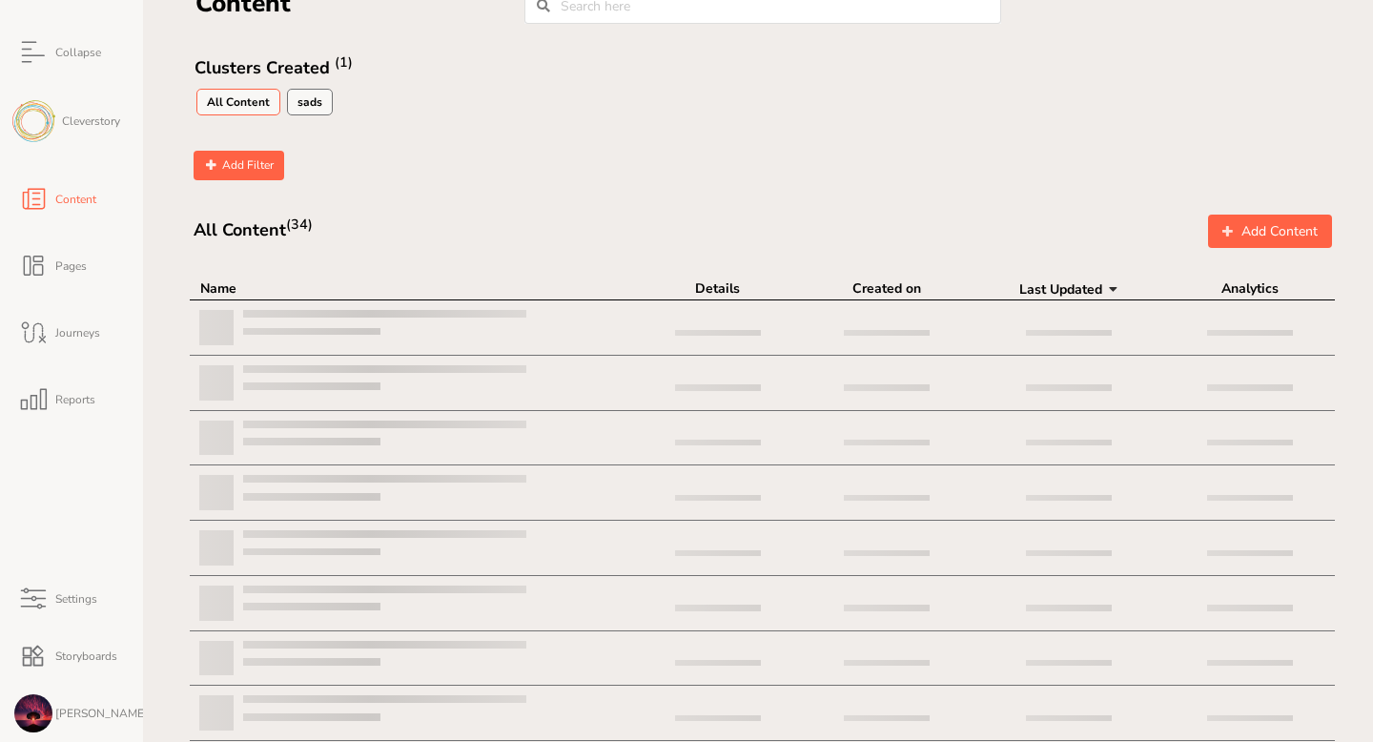
scroll to position [63, 0]
click at [55, 118] on span "Cleverstory" at bounding box center [88, 120] width 66 height 11
click at [71, 270] on span "Pages" at bounding box center [69, 265] width 34 height 11
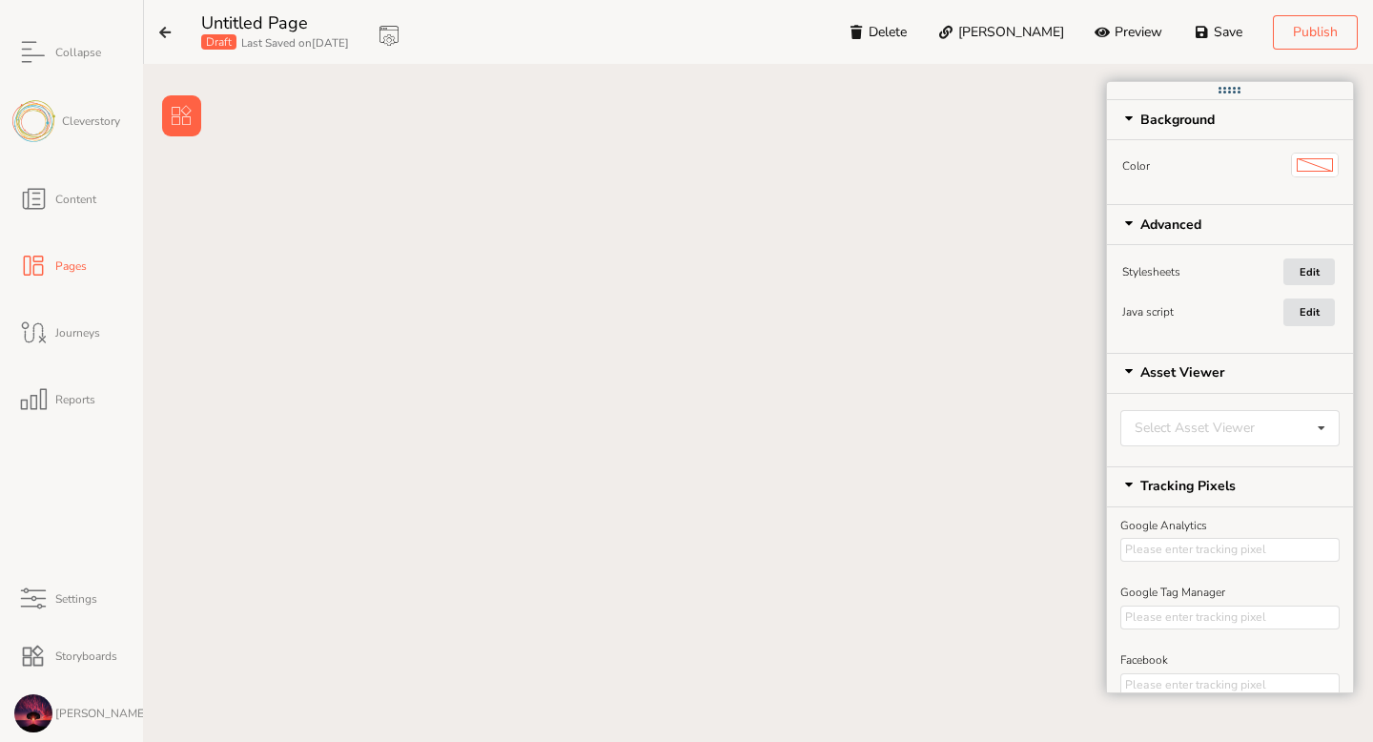
click at [172, 99] on button at bounding box center [181, 115] width 39 height 41
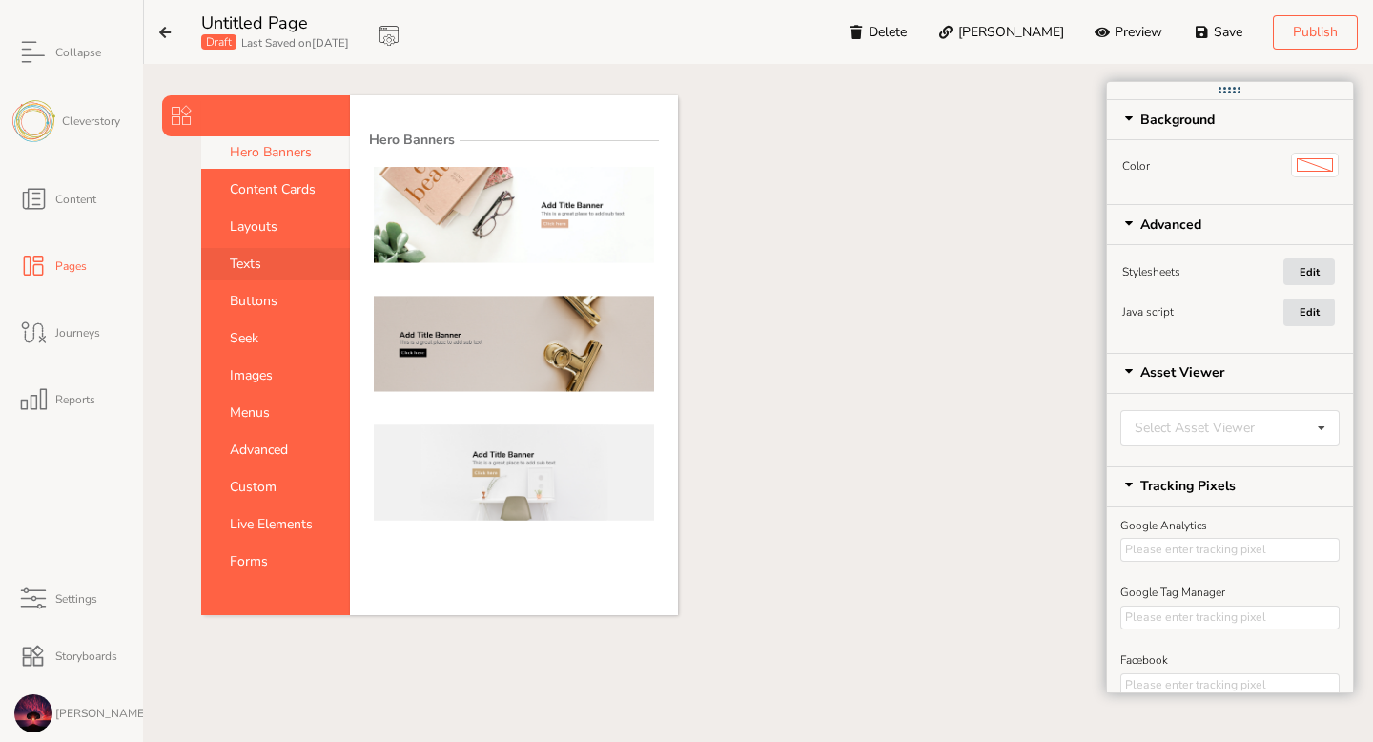
click at [256, 280] on link "Texts" at bounding box center [275, 264] width 149 height 32
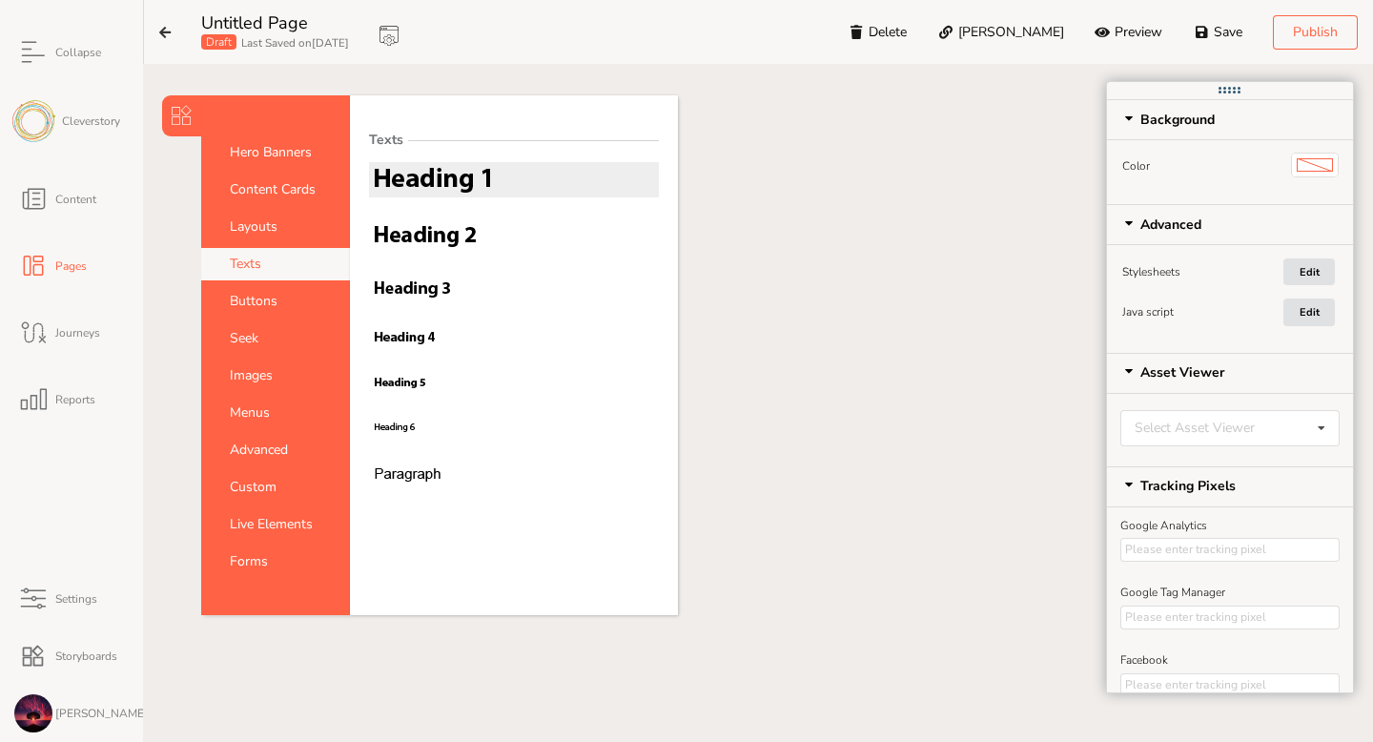
click at [415, 190] on img at bounding box center [432, 180] width 117 height 26
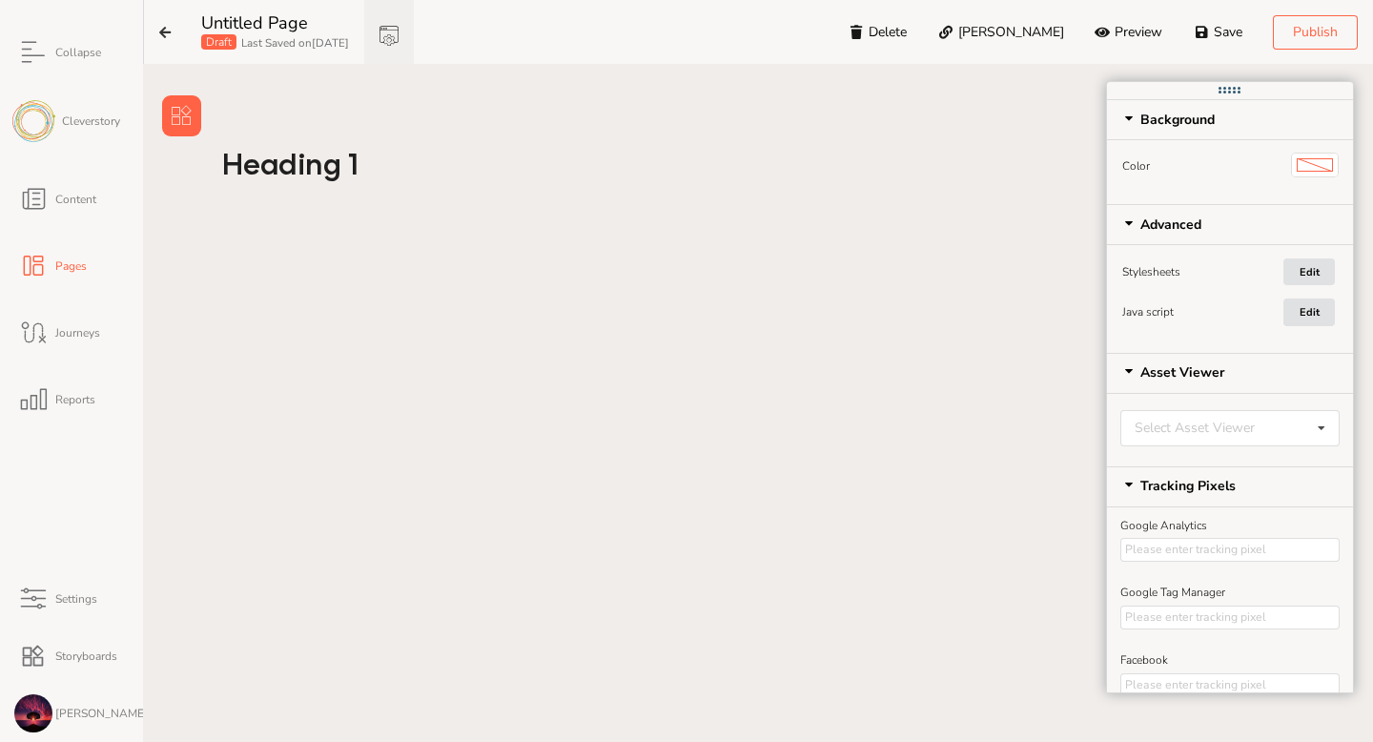
click at [400, 26] on link at bounding box center [389, 32] width 50 height 64
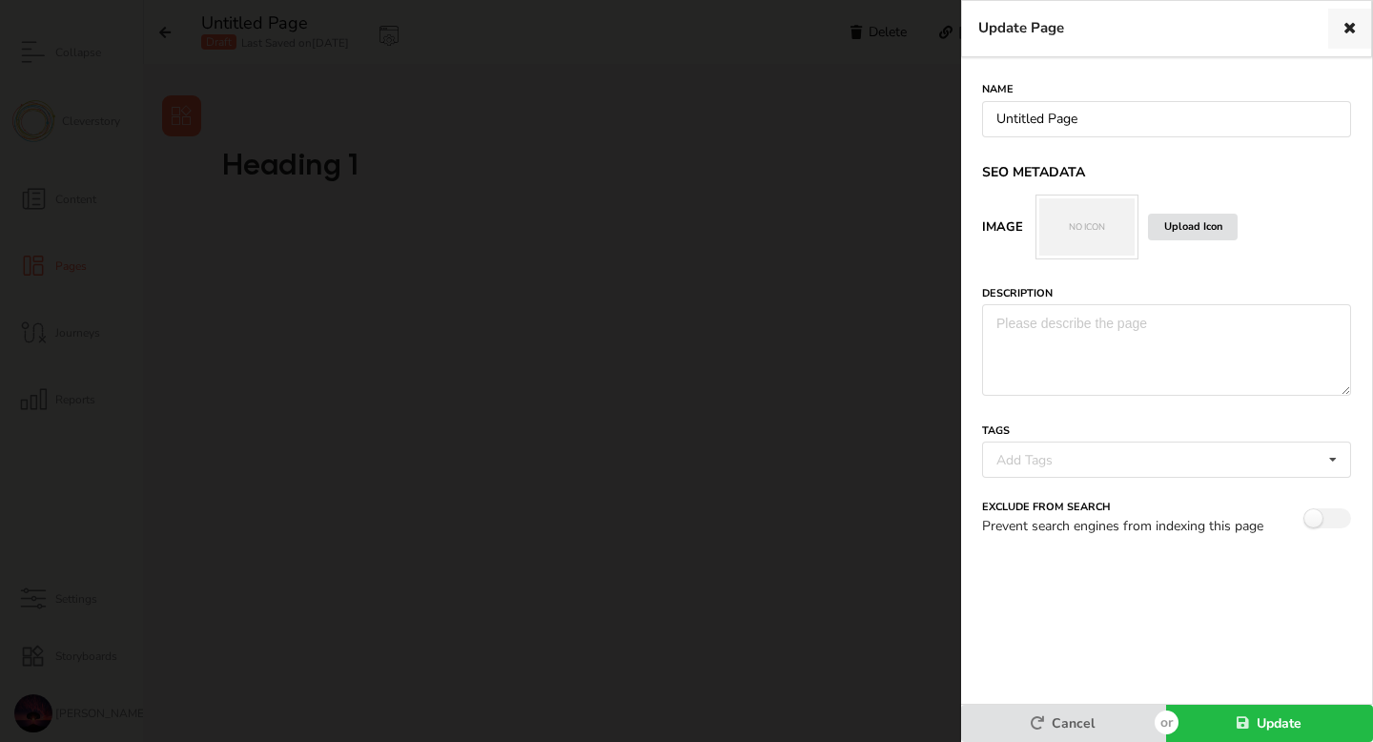
click at [1361, 33] on link at bounding box center [1349, 29] width 43 height 41
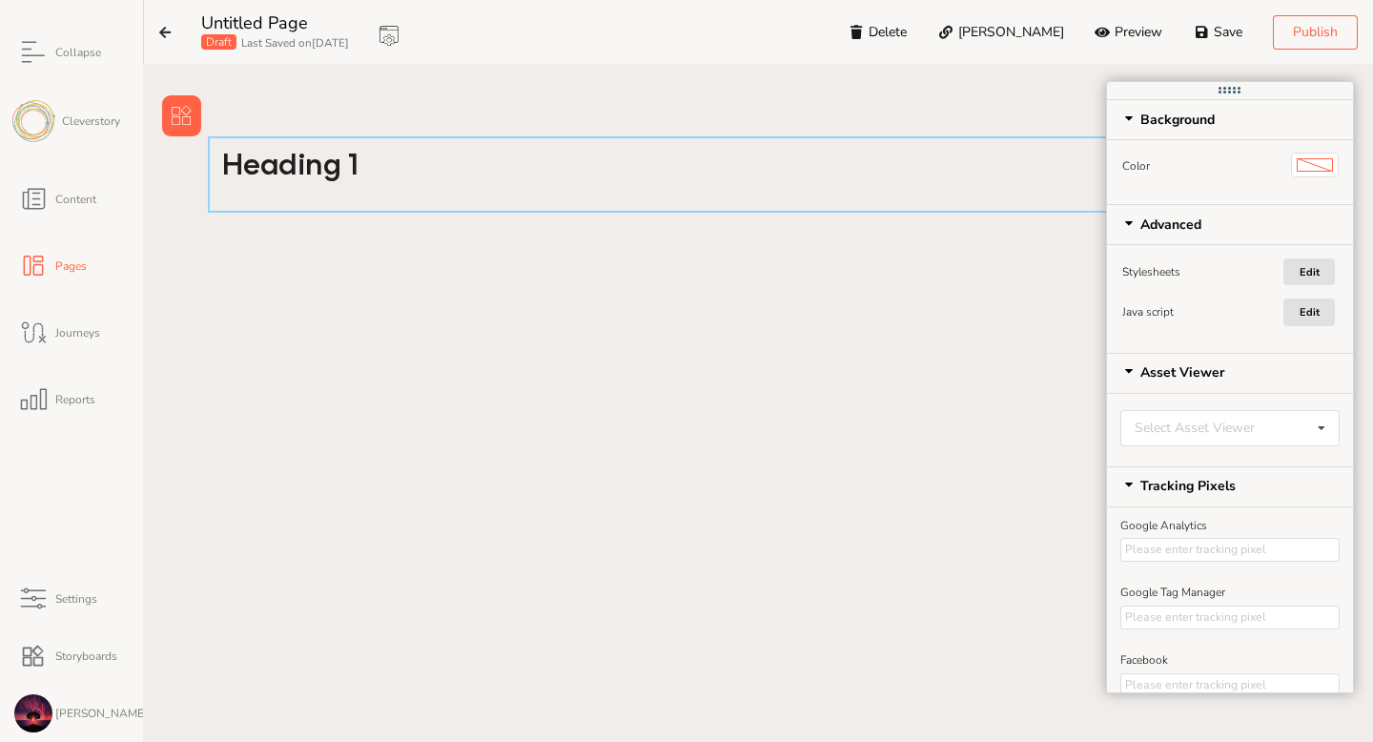
click at [282, 138] on div "Heading 1" at bounding box center [758, 174] width 1101 height 76
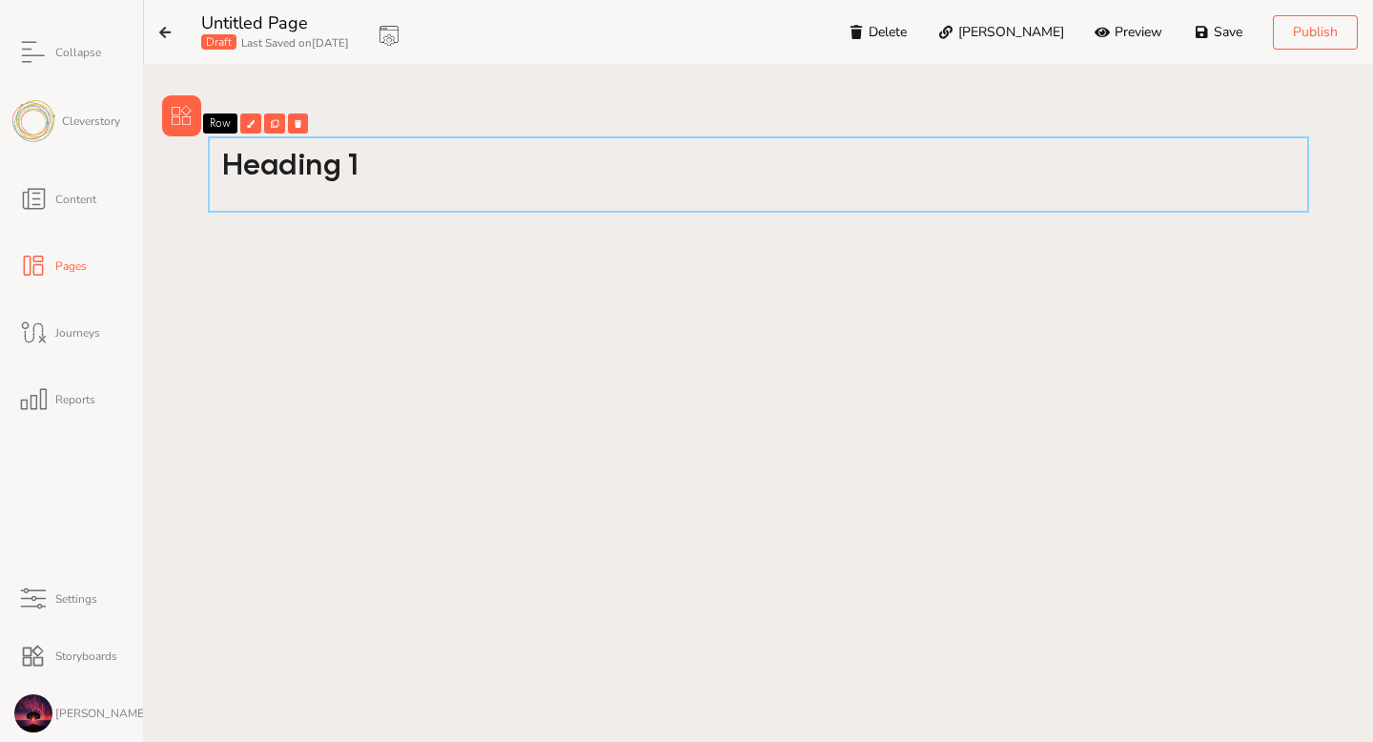
click at [180, 105] on icon at bounding box center [182, 115] width 20 height 20
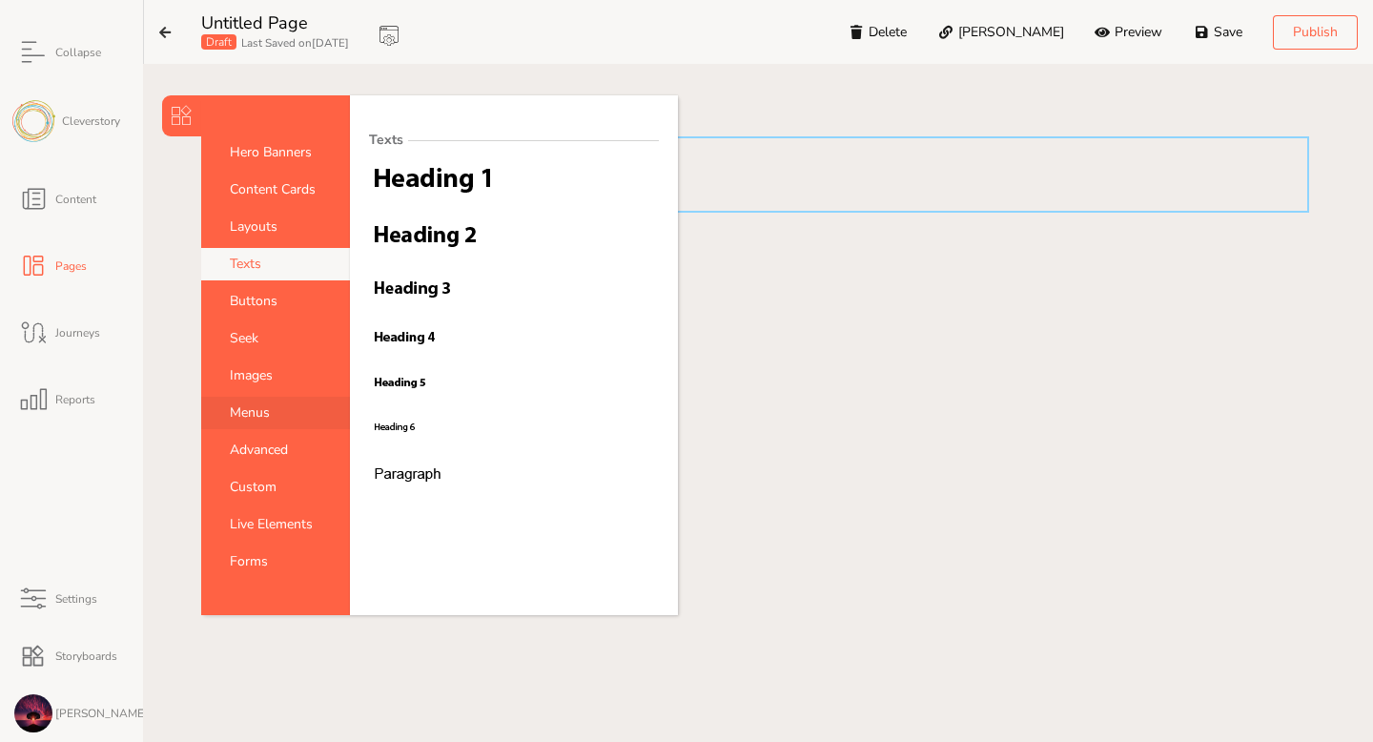
scroll to position [49, 0]
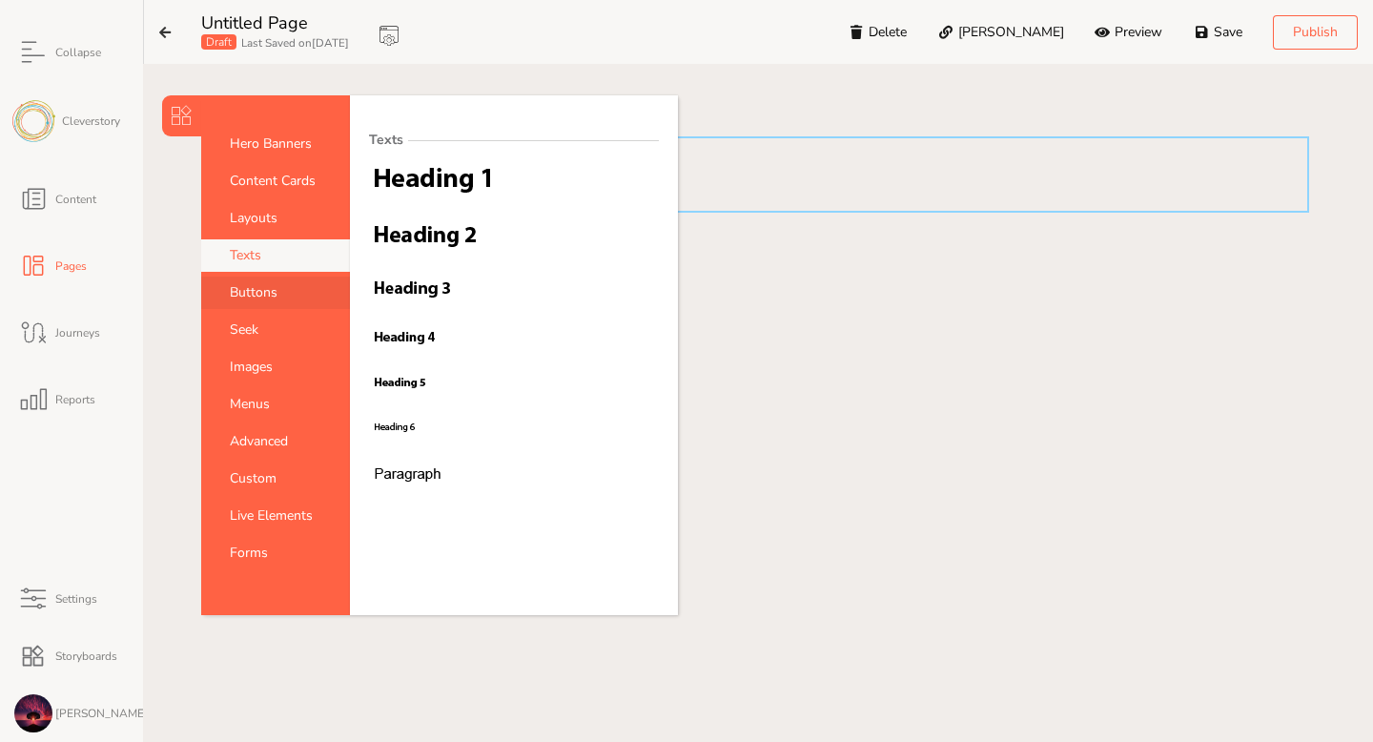
click at [267, 291] on link "Buttons" at bounding box center [275, 292] width 149 height 32
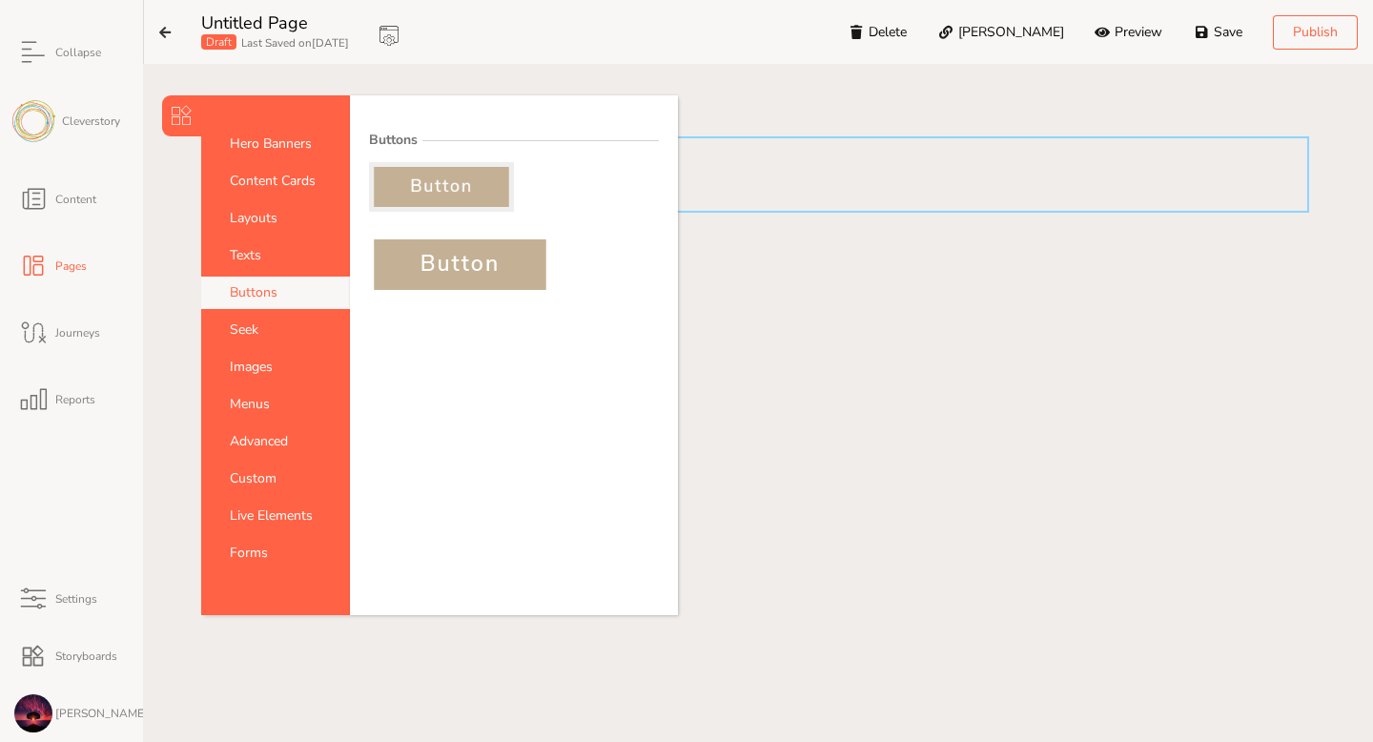
click at [455, 186] on img at bounding box center [441, 187] width 135 height 40
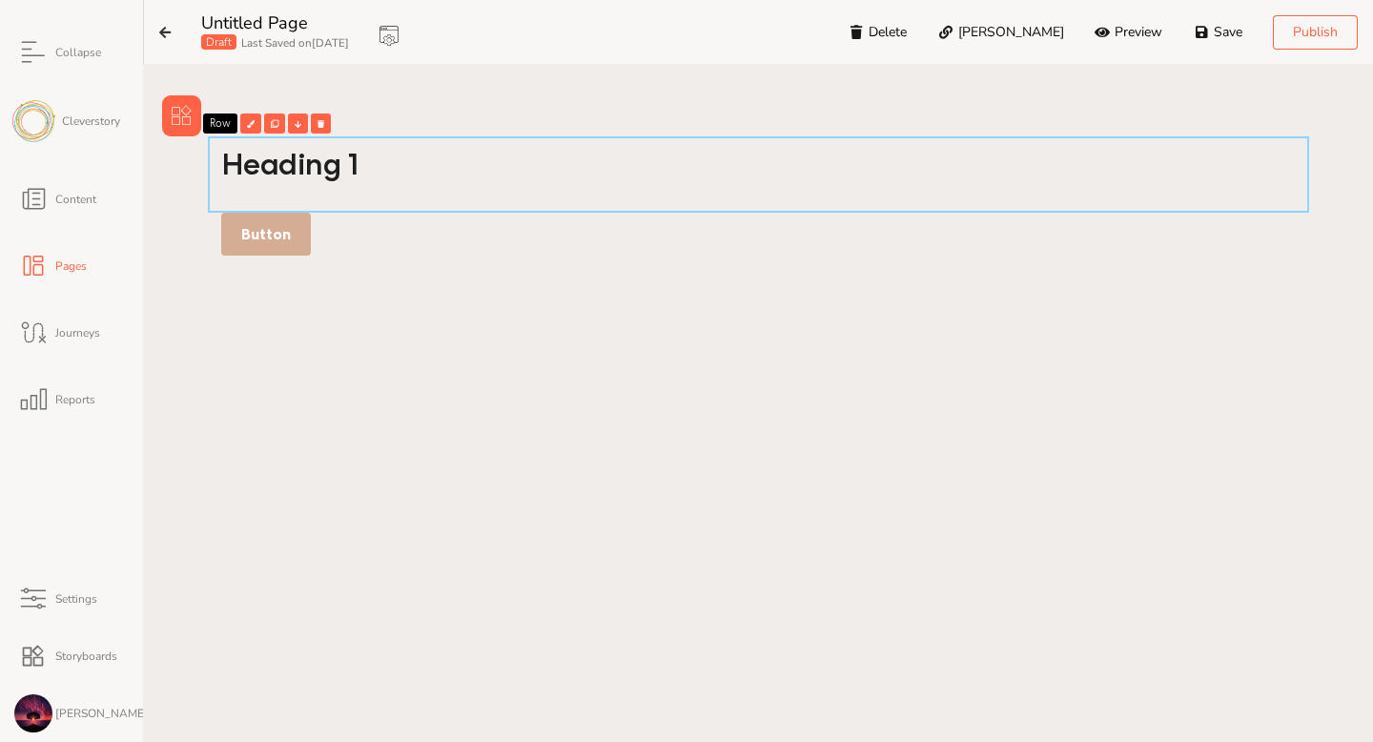
drag, startPoint x: 281, startPoint y: 247, endPoint x: 273, endPoint y: 372, distance: 125.2
click at [272, 375] on div "Heading 1 Row Button" at bounding box center [758, 468] width 1192 height 664
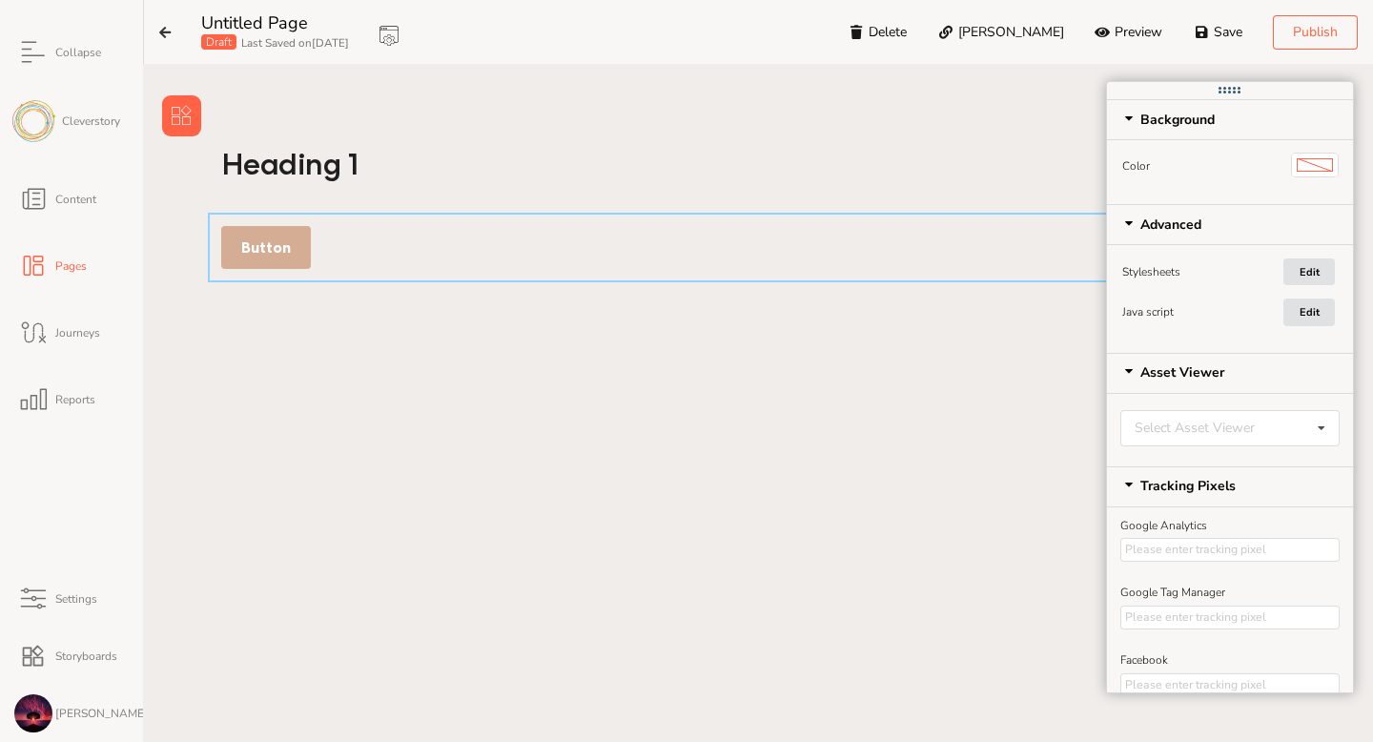
click at [267, 255] on p "Button" at bounding box center [266, 247] width 50 height 22
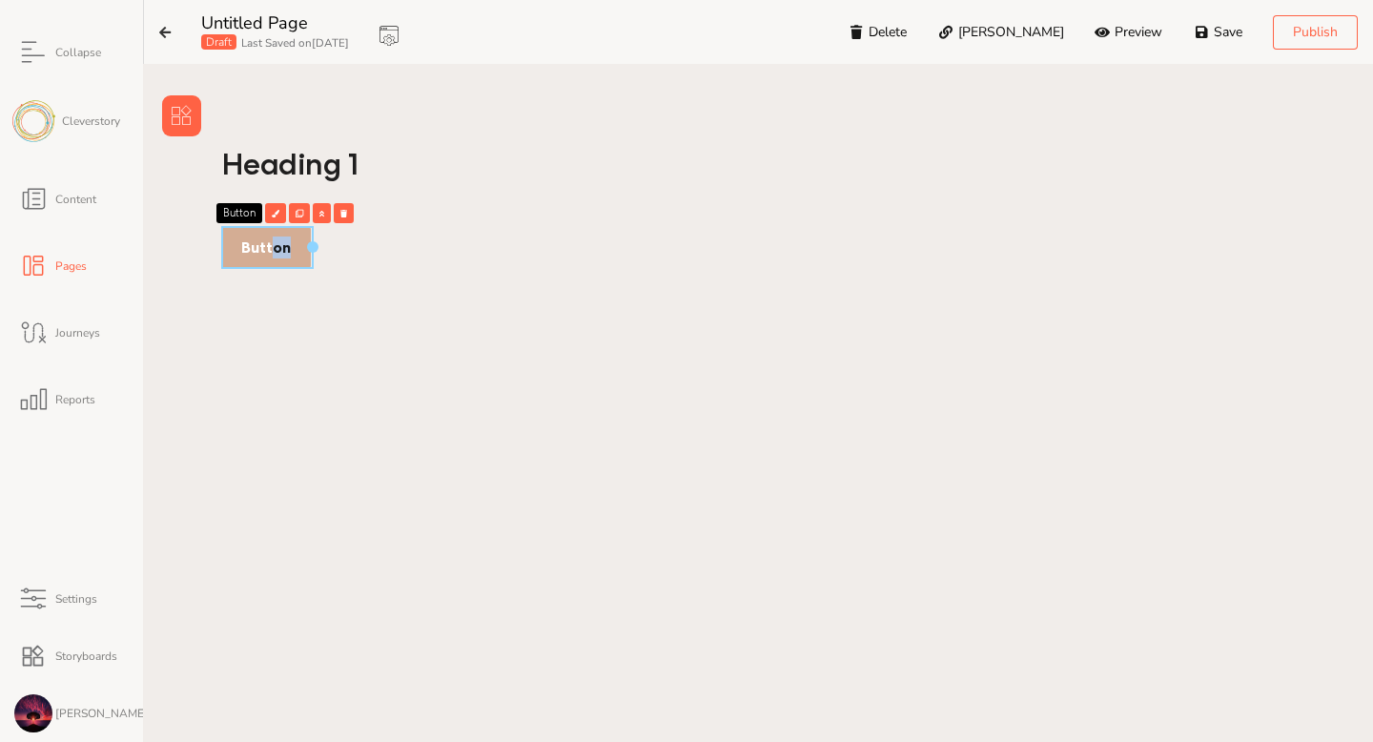
drag, startPoint x: 267, startPoint y: 248, endPoint x: 283, endPoint y: 344, distance: 97.6
click at [283, 344] on div "Heading 1 Button Button" at bounding box center [758, 468] width 1192 height 664
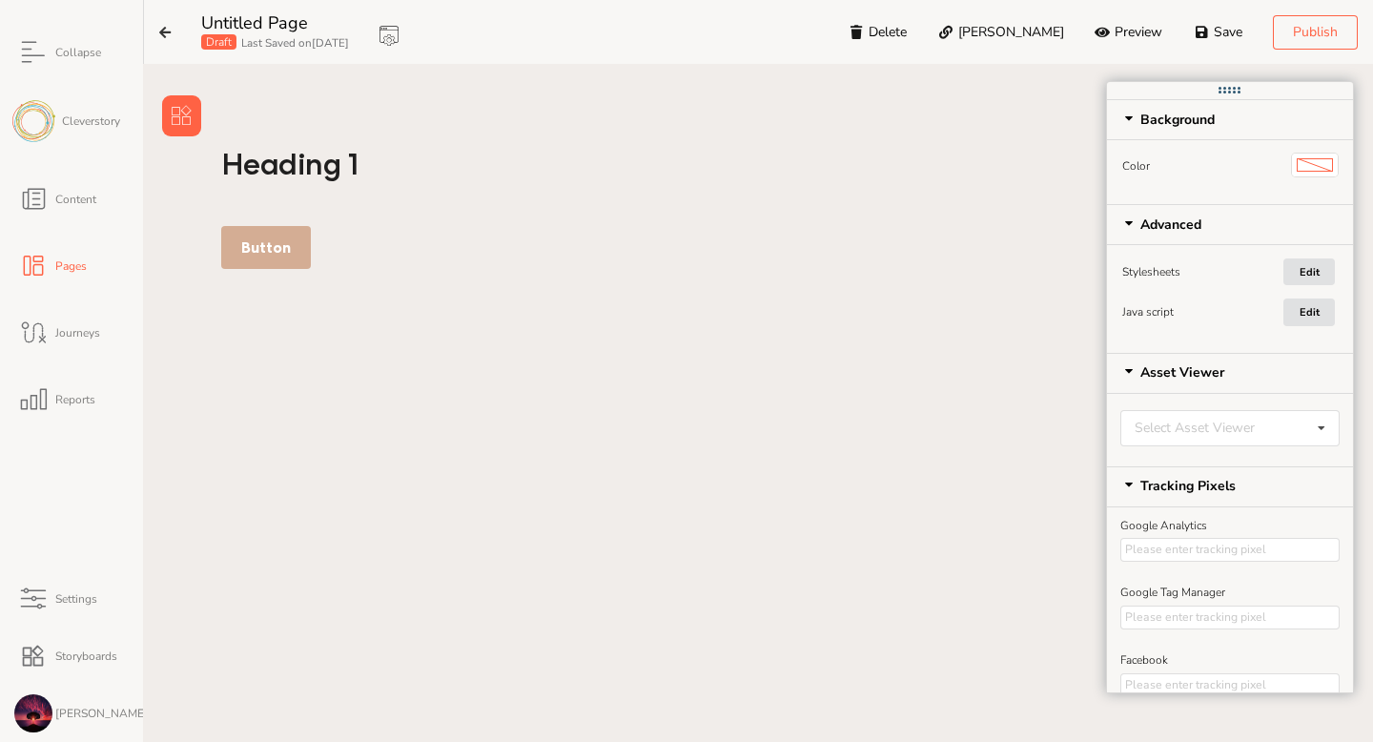
click at [320, 322] on div "Heading 1 Button" at bounding box center [758, 468] width 1192 height 664
click at [289, 266] on div "Button" at bounding box center [266, 247] width 90 height 43
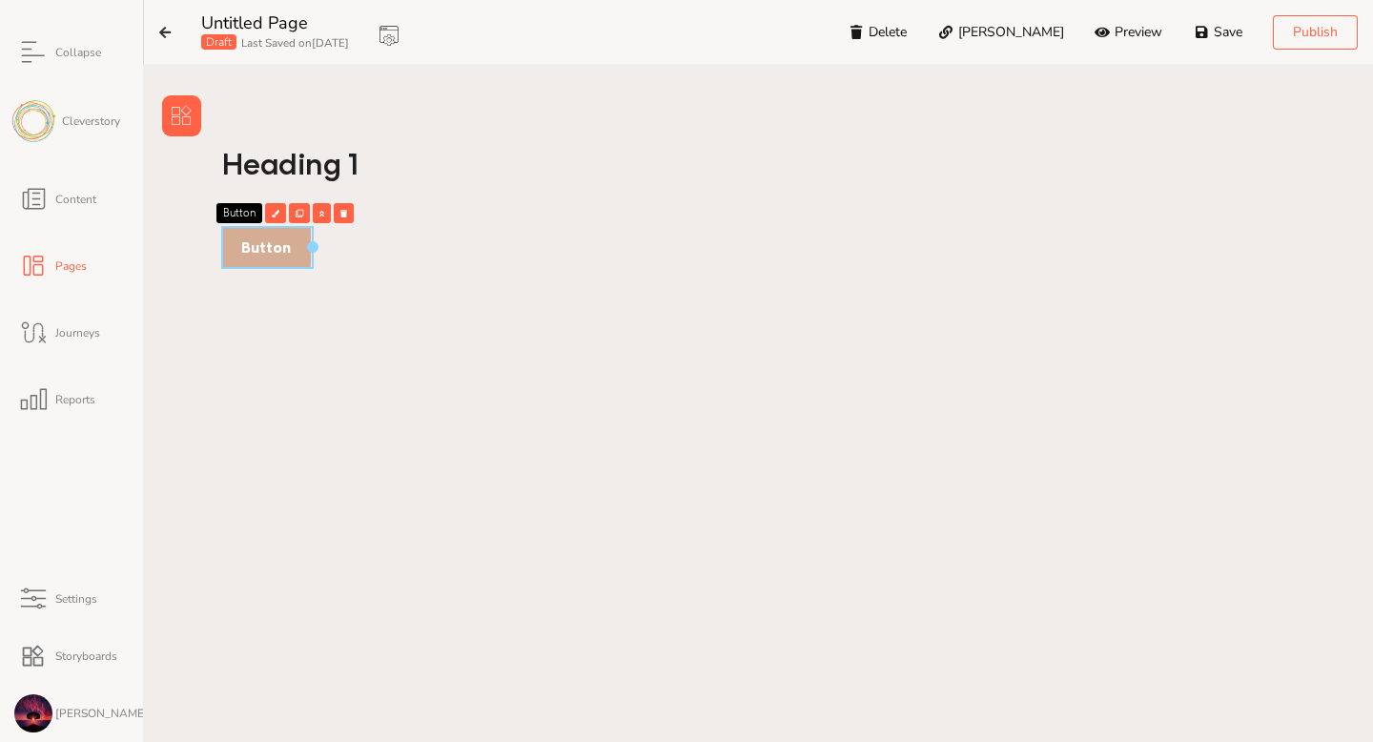
drag, startPoint x: 282, startPoint y: 255, endPoint x: 421, endPoint y: 291, distance: 143.6
click at [421, 291] on div "Heading 1 Button Button" at bounding box center [758, 468] width 1192 height 664
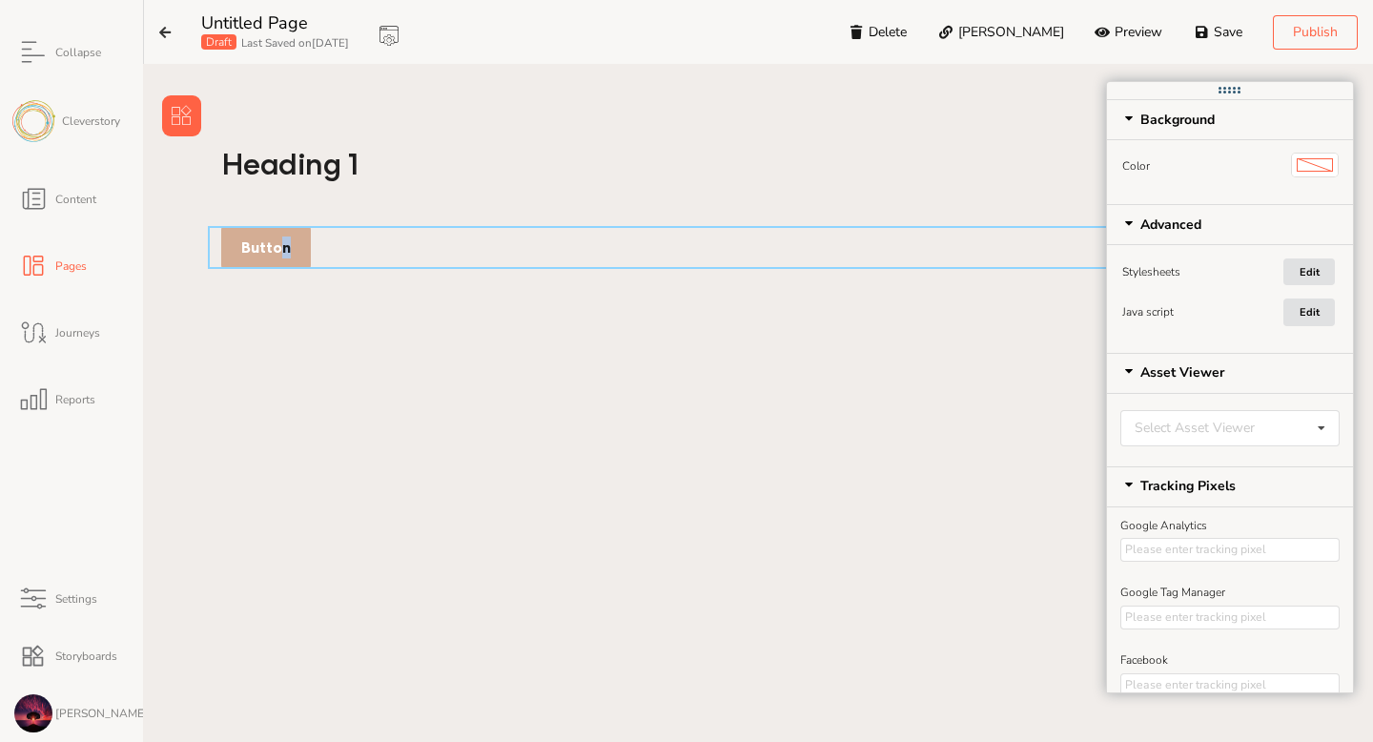
drag, startPoint x: 272, startPoint y: 252, endPoint x: 314, endPoint y: 255, distance: 42.0
click at [314, 255] on div "Button" at bounding box center [758, 247] width 1101 height 43
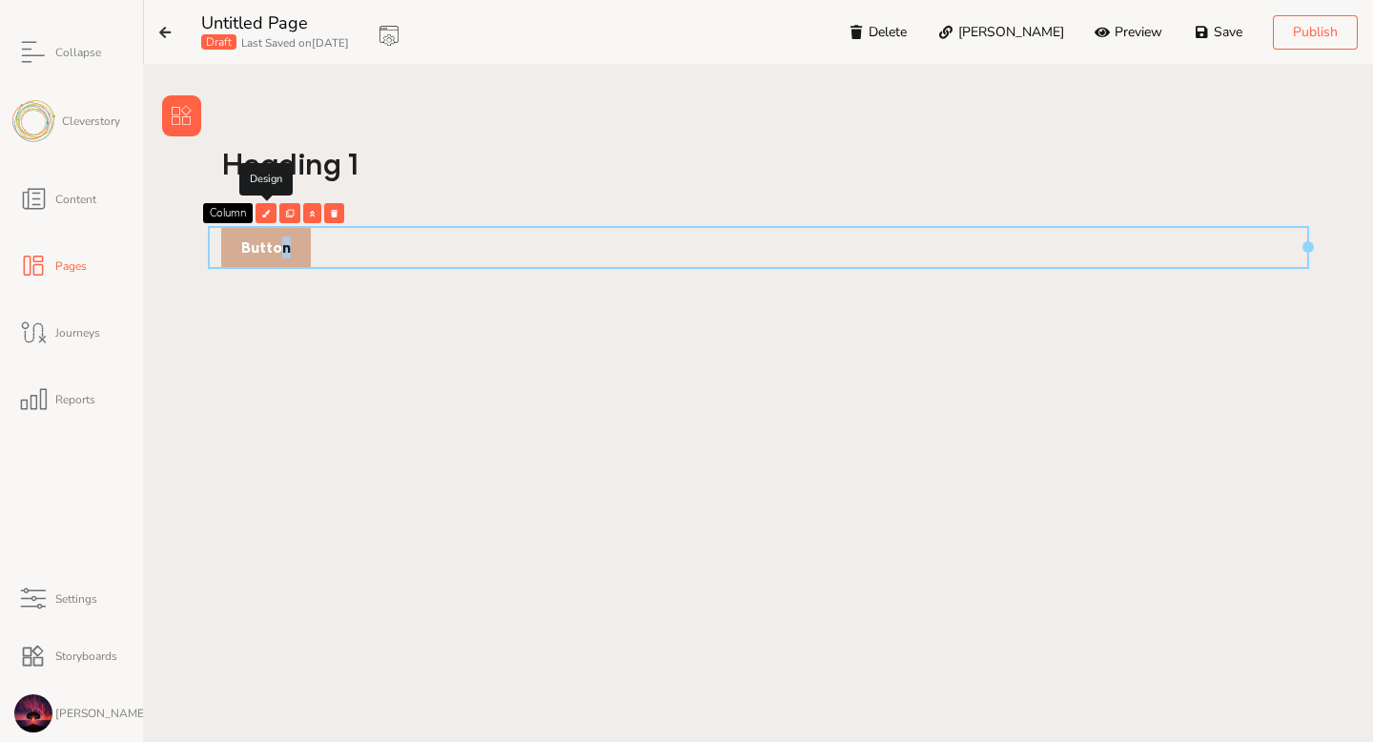
click at [268, 211] on icon at bounding box center [266, 214] width 8 height 8
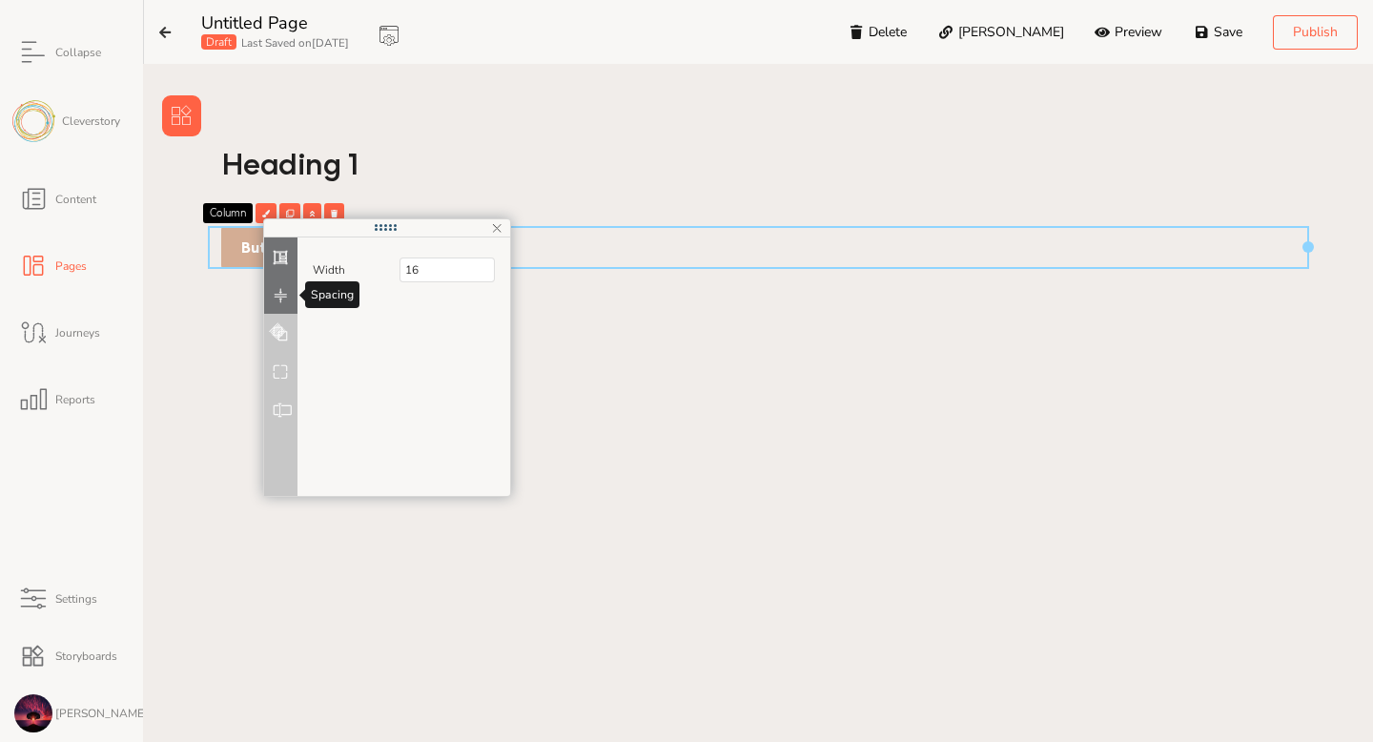
click at [272, 295] on button at bounding box center [280, 295] width 33 height 38
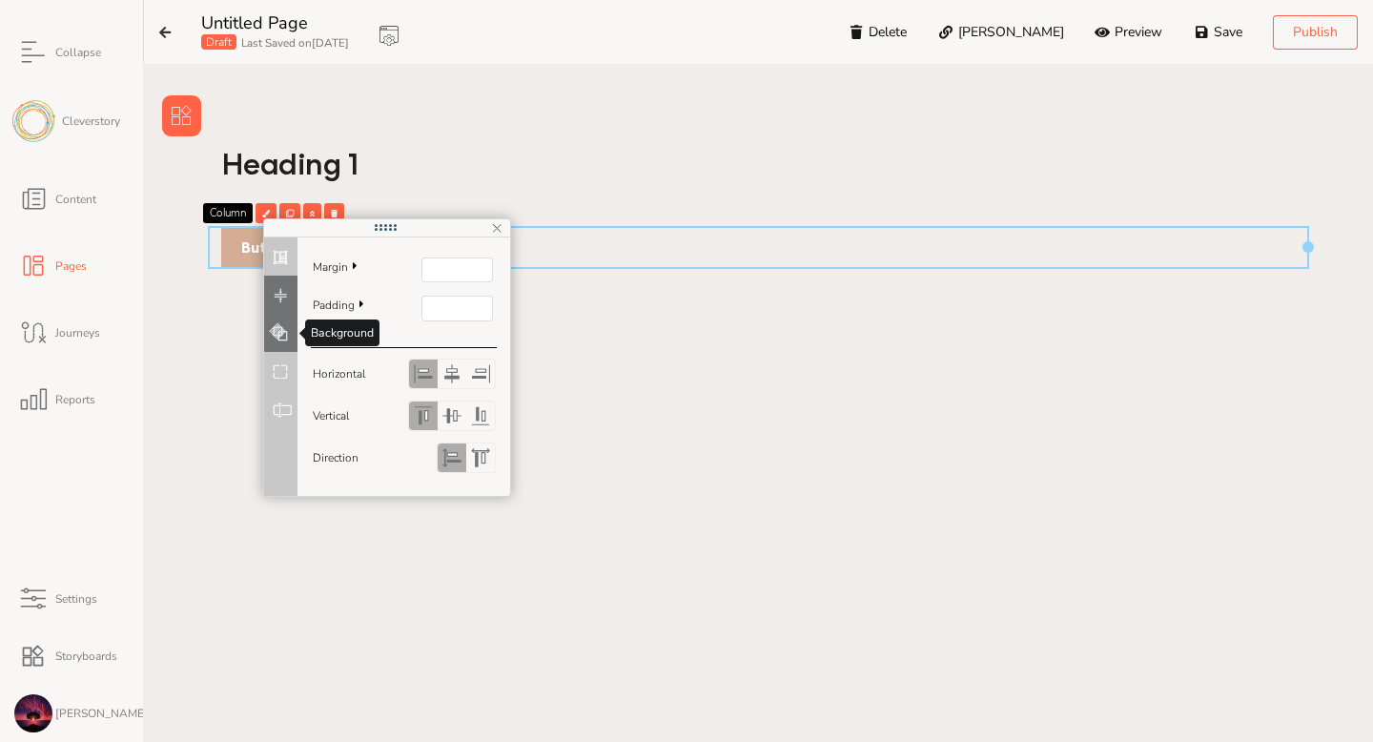
click at [274, 329] on icon at bounding box center [281, 332] width 14 height 11
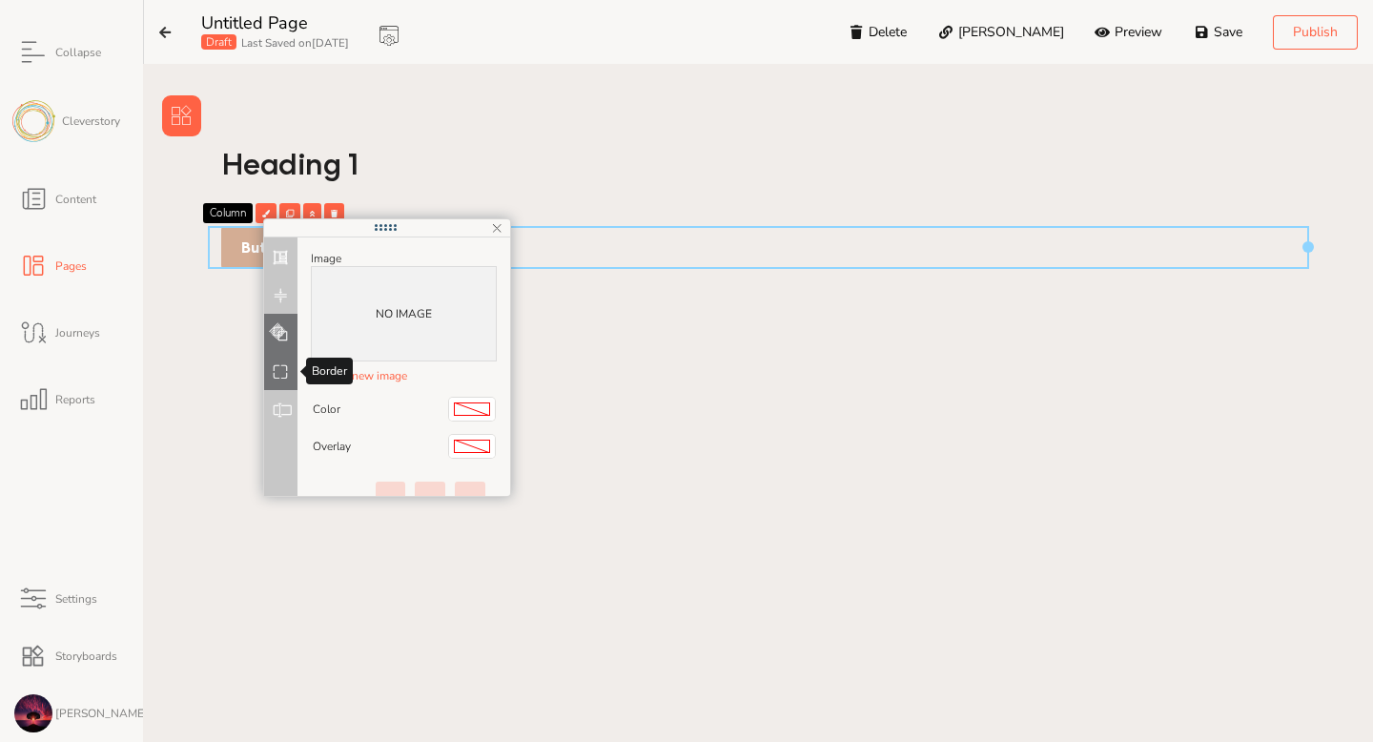
click at [280, 384] on button at bounding box center [280, 371] width 33 height 38
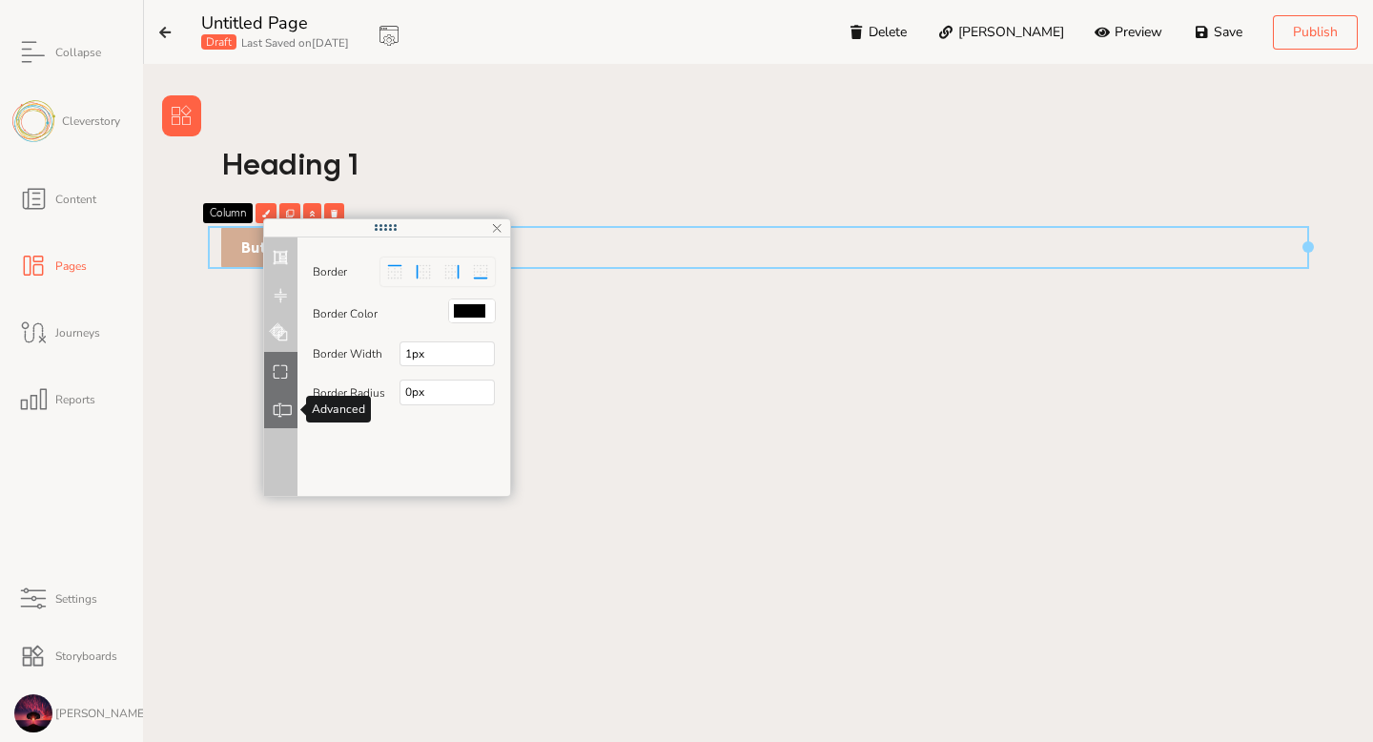
click at [280, 415] on icon at bounding box center [282, 408] width 16 height 11
click at [279, 362] on button at bounding box center [280, 371] width 33 height 38
click at [494, 231] on icon at bounding box center [497, 225] width 16 height 13
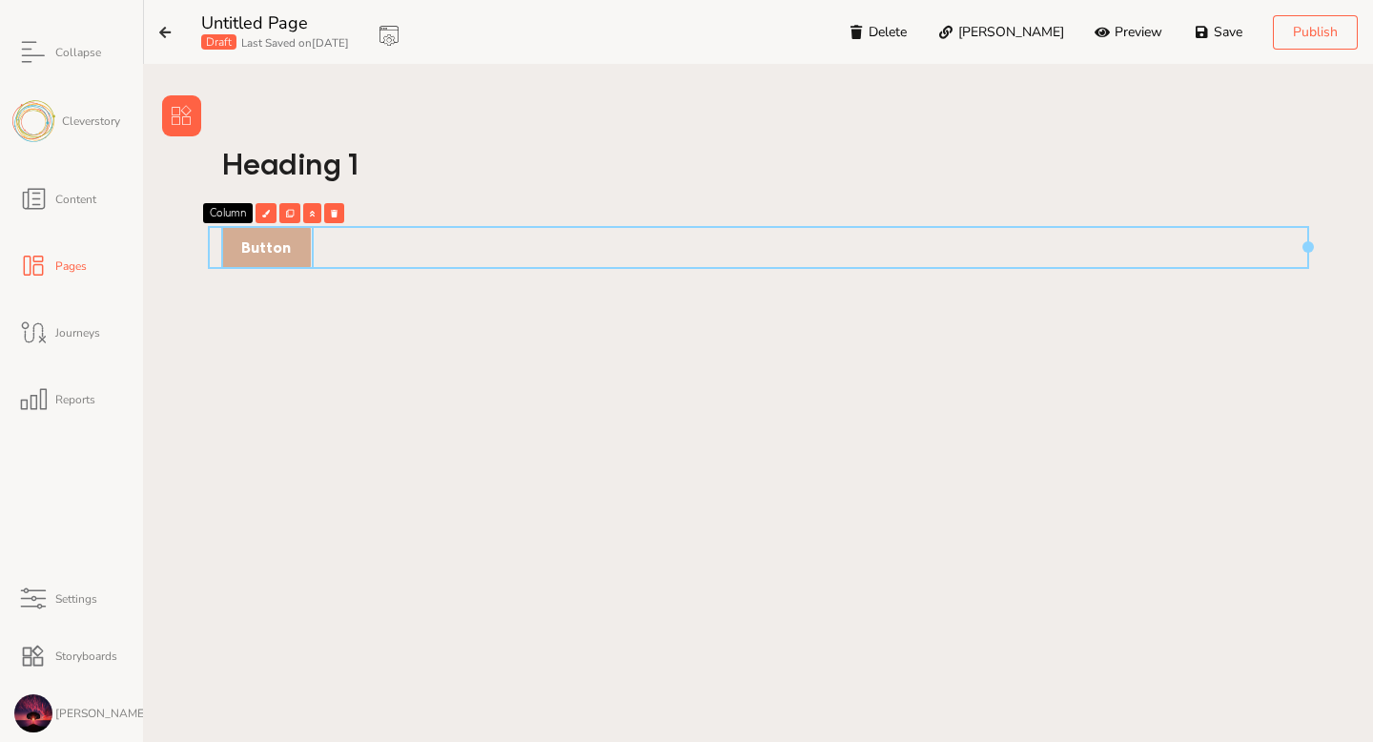
click at [276, 237] on p "Button" at bounding box center [266, 247] width 50 height 22
click at [303, 211] on div at bounding box center [299, 213] width 21 height 20
click at [319, 214] on icon at bounding box center [321, 214] width 5 height 8
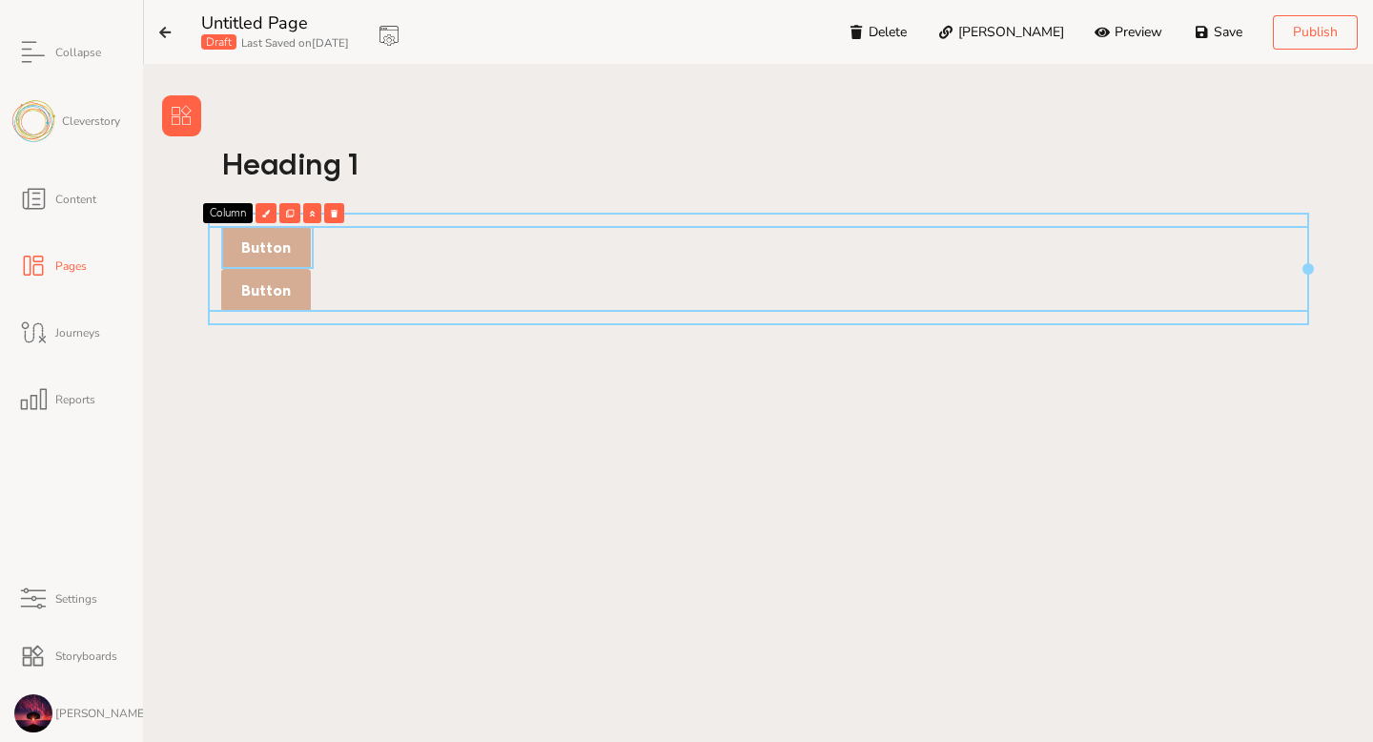
click at [364, 322] on div "Button Button" at bounding box center [758, 269] width 1101 height 112
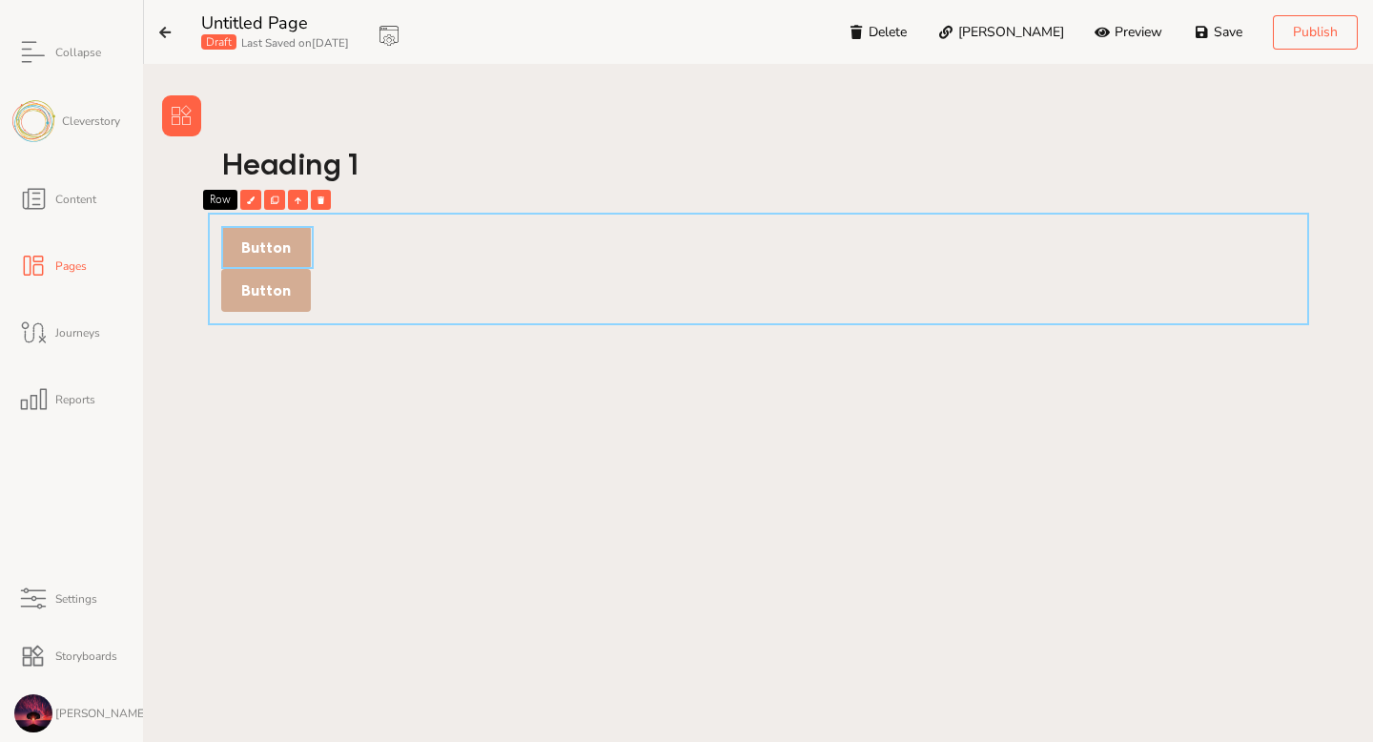
click at [833, 450] on div "Heading 1 Button Button Row" at bounding box center [758, 468] width 1192 height 664
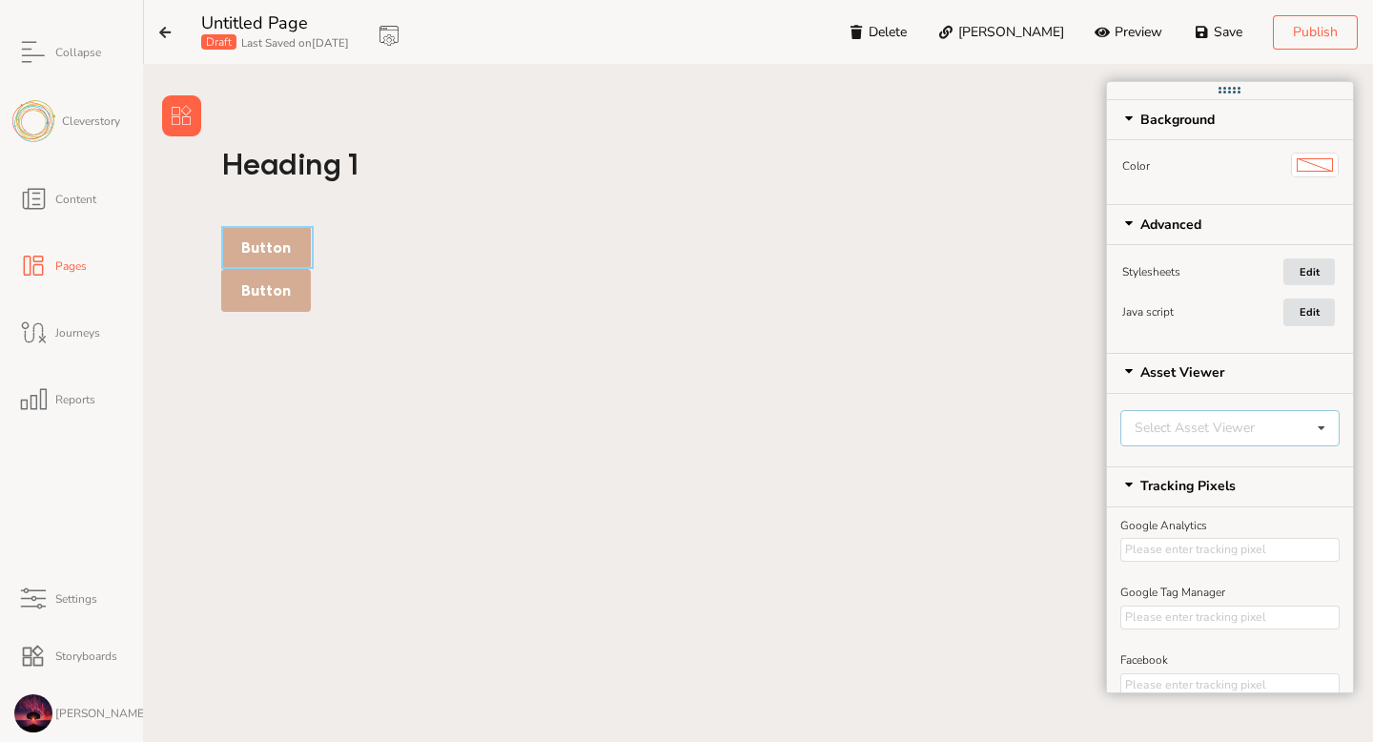
click at [1256, 430] on div "Select Asset Viewer" at bounding box center [1229, 428] width 219 height 36
click at [1006, 451] on div "Heading 1 Button Button" at bounding box center [758, 468] width 1192 height 664
